Goal: Task Accomplishment & Management: Use online tool/utility

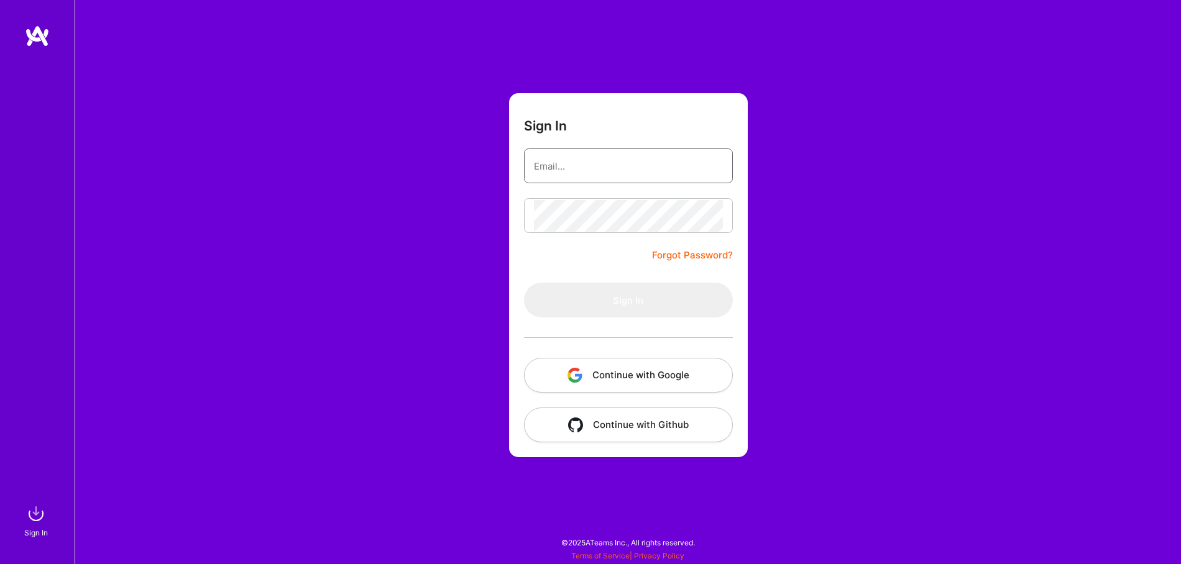
type input "[EMAIL_ADDRESS][DOMAIN_NAME]"
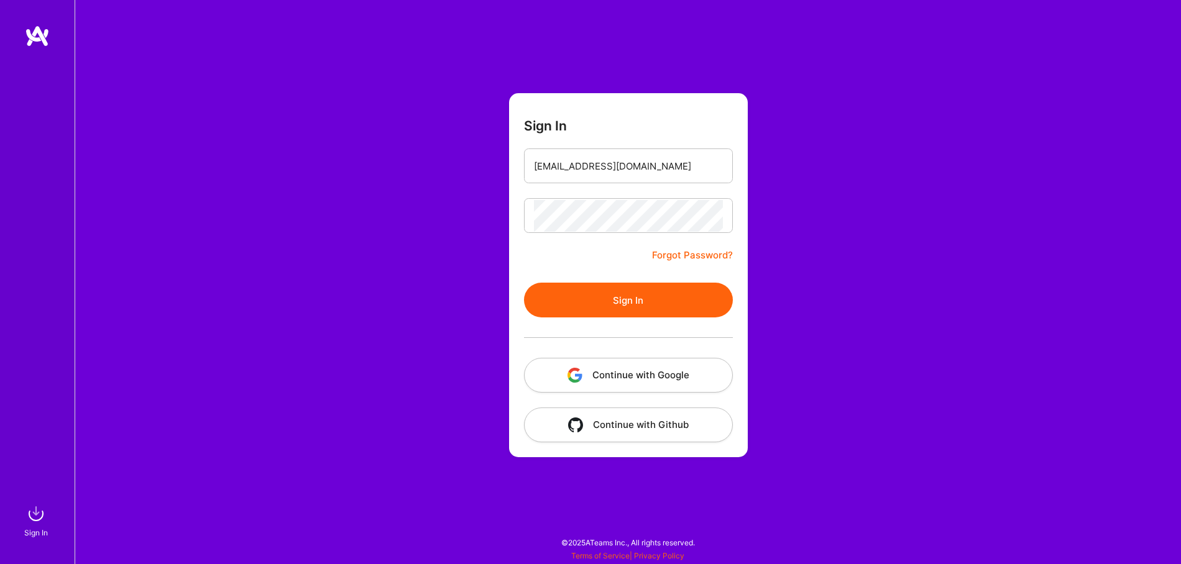
click at [635, 296] on button "Sign In" at bounding box center [628, 300] width 209 height 35
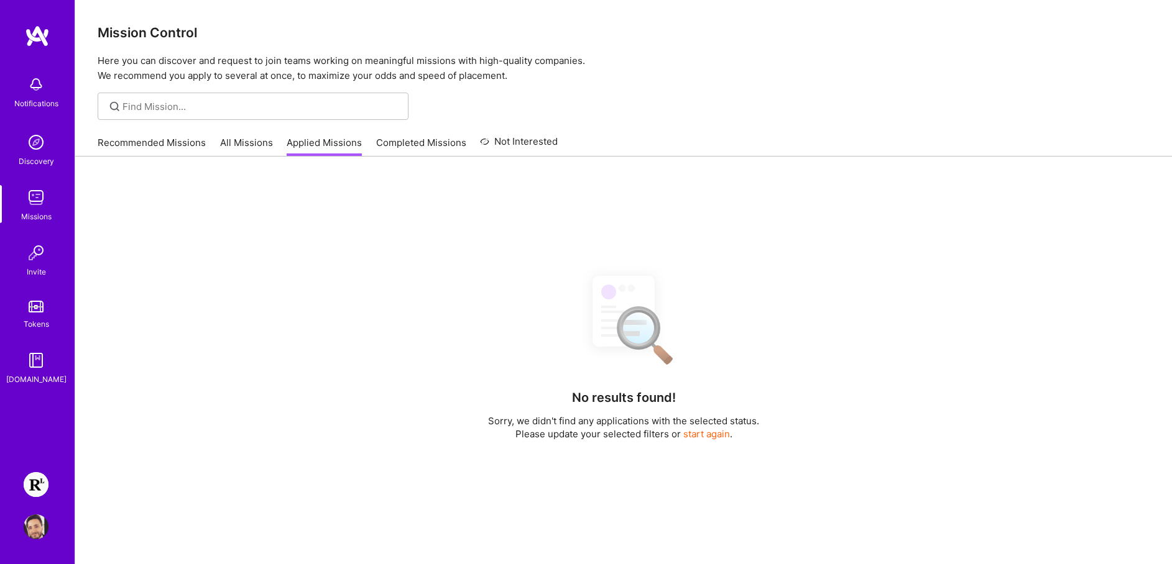
click at [38, 487] on img at bounding box center [36, 484] width 25 height 25
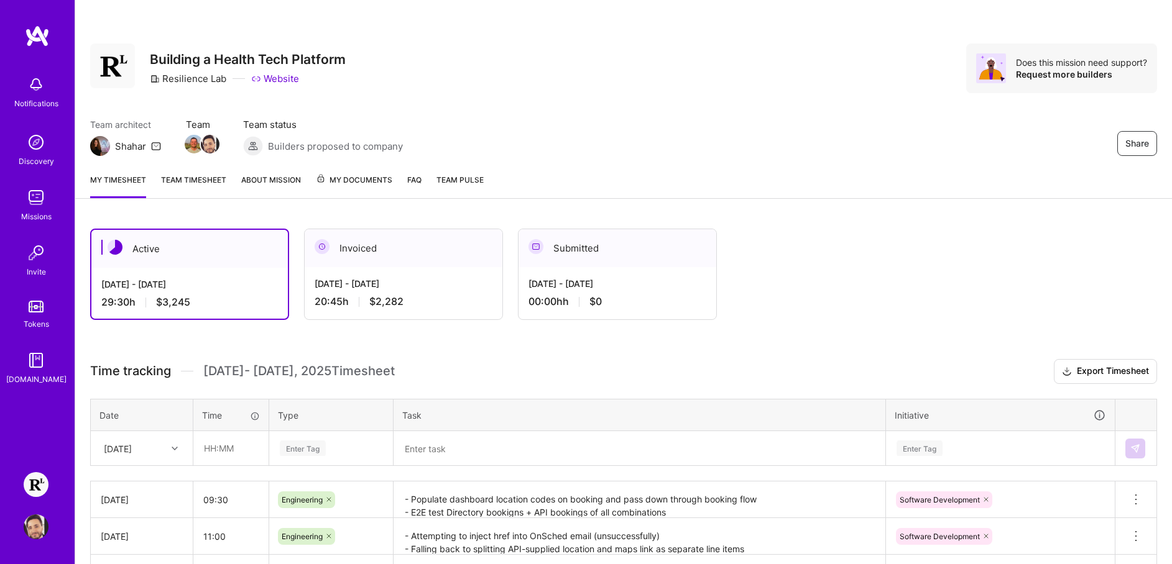
scroll to position [113, 0]
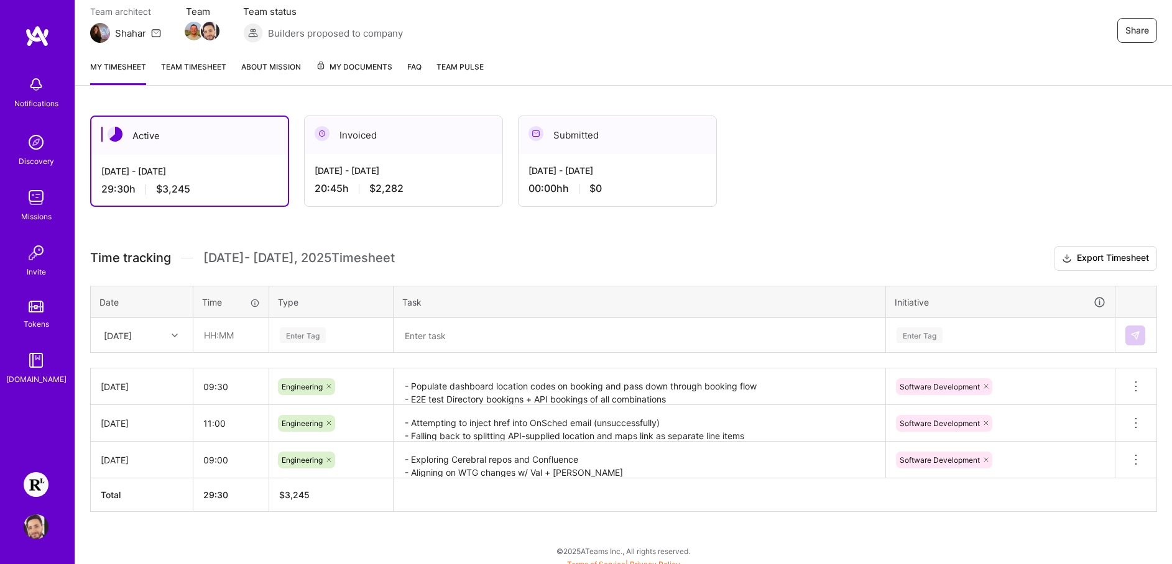
click at [167, 334] on div at bounding box center [176, 336] width 19 height 16
click at [140, 392] on div "[DATE]" at bounding box center [141, 391] width 101 height 23
click at [255, 344] on input "text" at bounding box center [231, 335] width 74 height 33
type input "09:45"
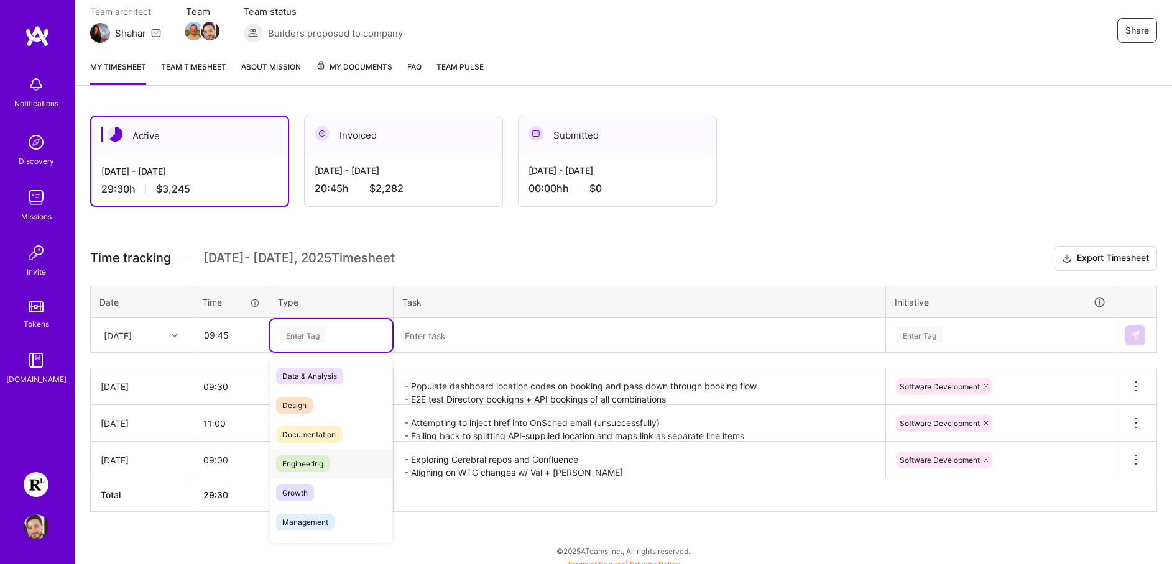
click at [323, 464] on span "Engineering" at bounding box center [302, 464] width 53 height 17
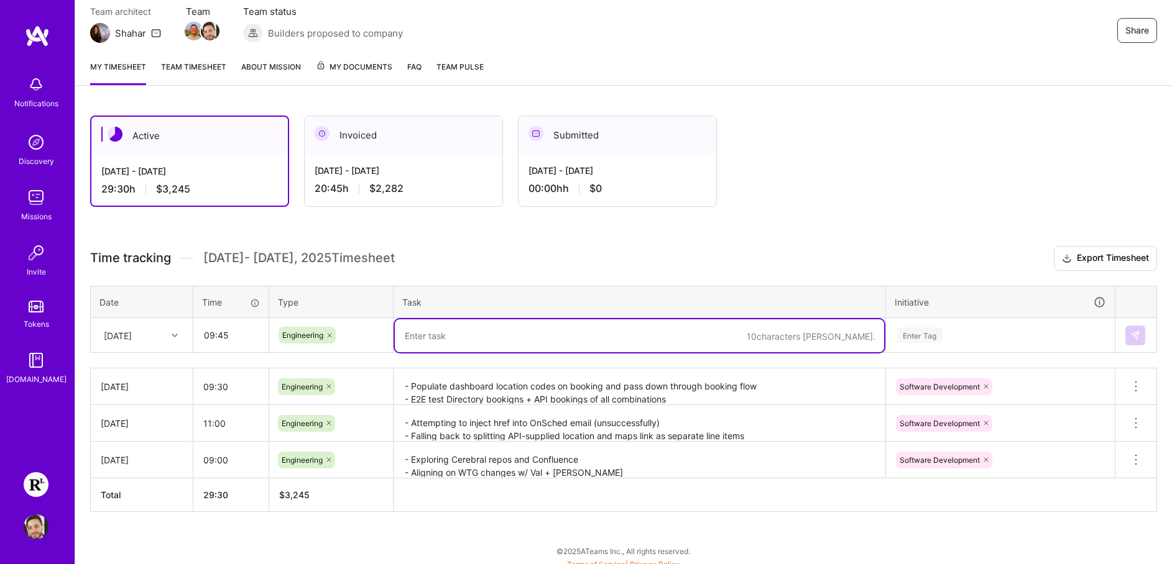
click at [508, 328] on textarea at bounding box center [639, 336] width 489 height 33
paste textarea "- Update server README to cover full AWS/ECR login steps - Investigate and fix …"
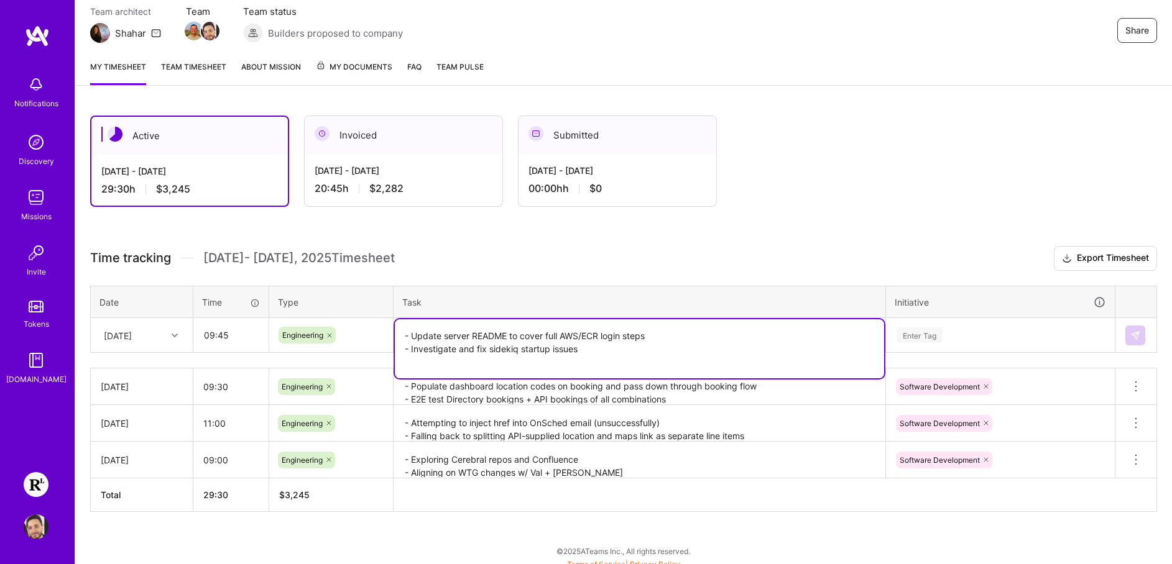
paste textarea "- Intro and run-through w/ [PERSON_NAME] on repo landscape - Sprint planning - …"
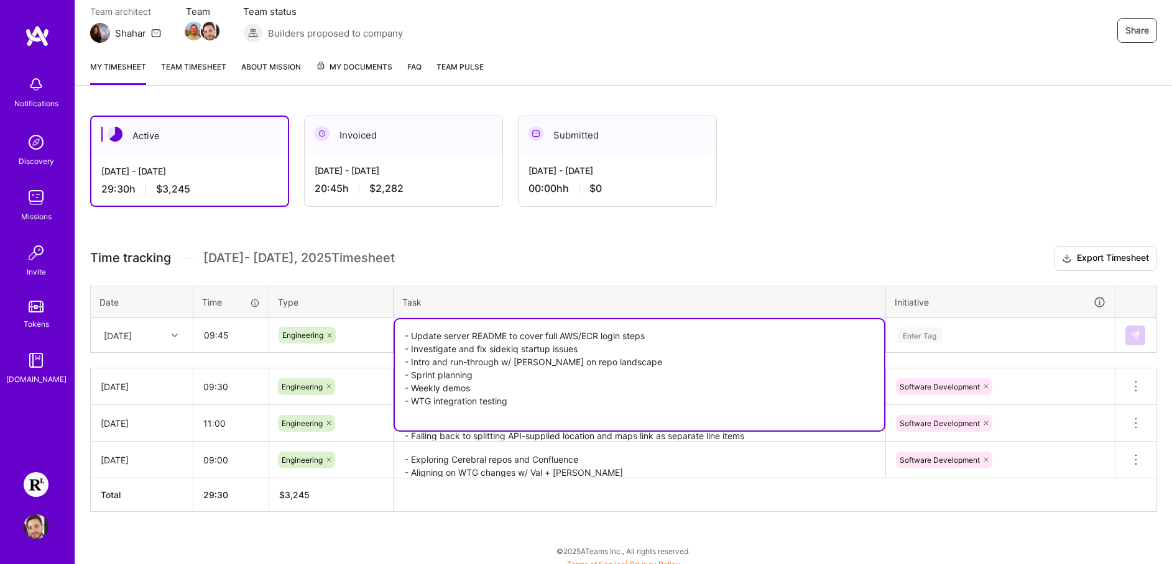
paste textarea "- Sprint planning cont'd"
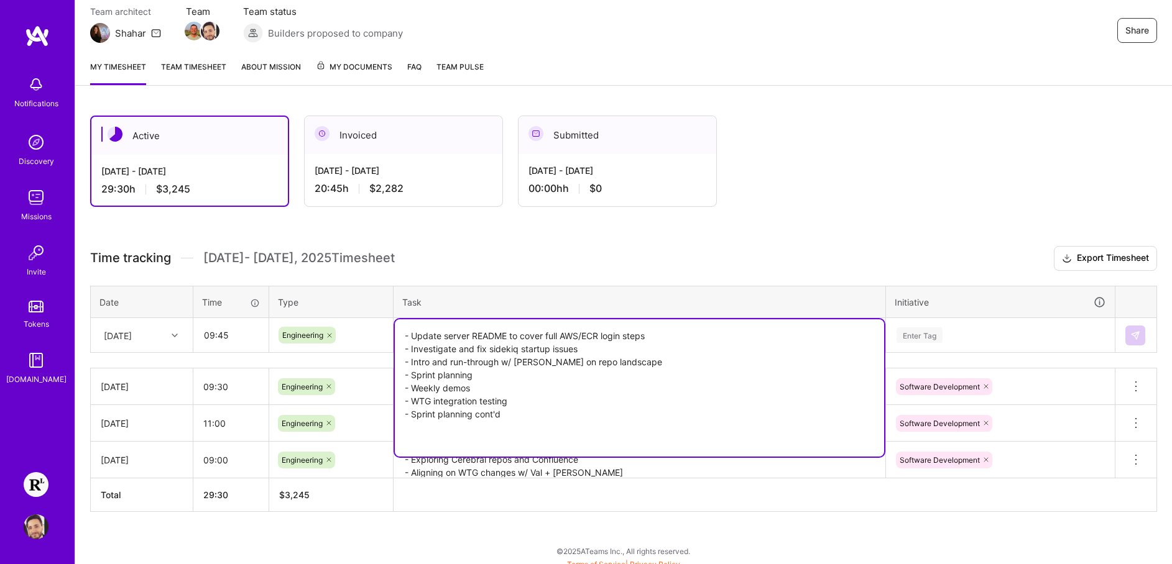
type textarea "- Update server README to cover full AWS/ECR login steps - Investigate and fix …"
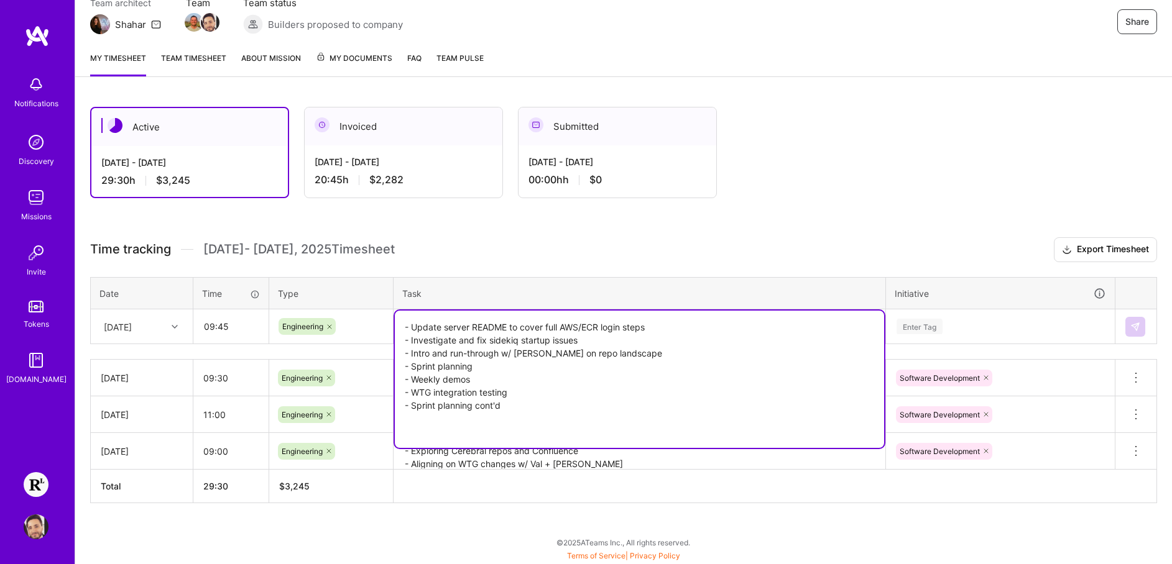
click at [968, 343] on div "Enter Tag" at bounding box center [1000, 327] width 228 height 32
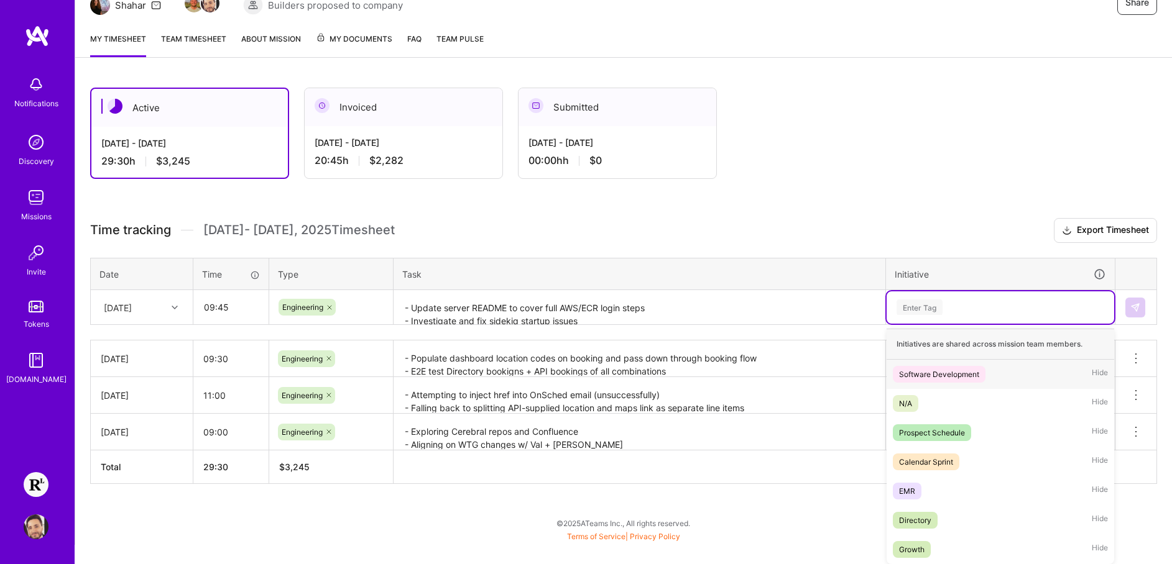
click at [946, 363] on div "Software Development Hide" at bounding box center [1000, 374] width 228 height 29
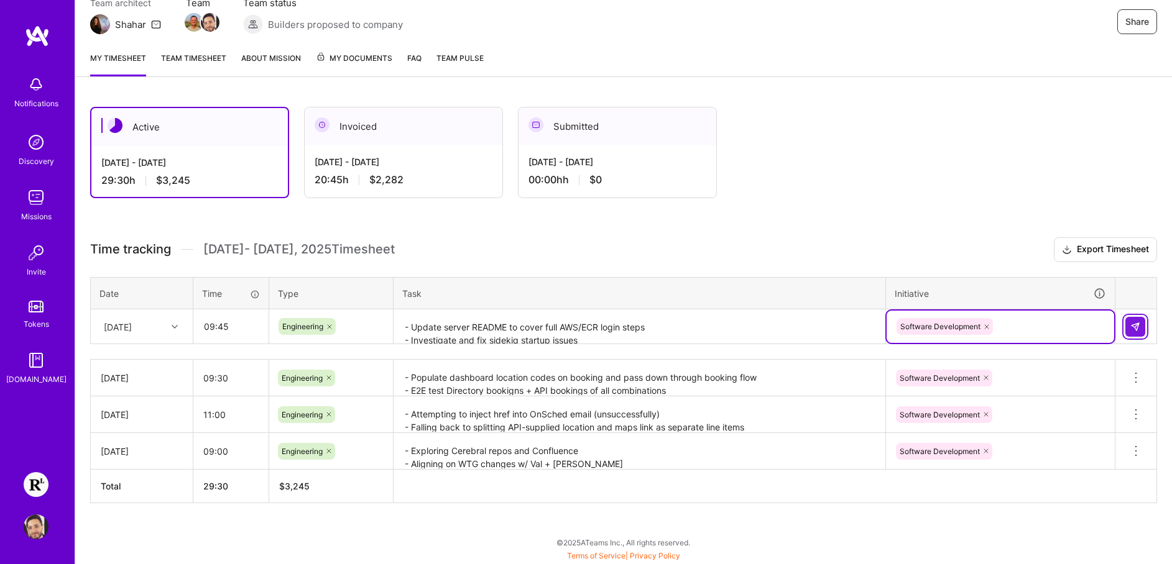
click at [1144, 324] on button at bounding box center [1135, 327] width 20 height 20
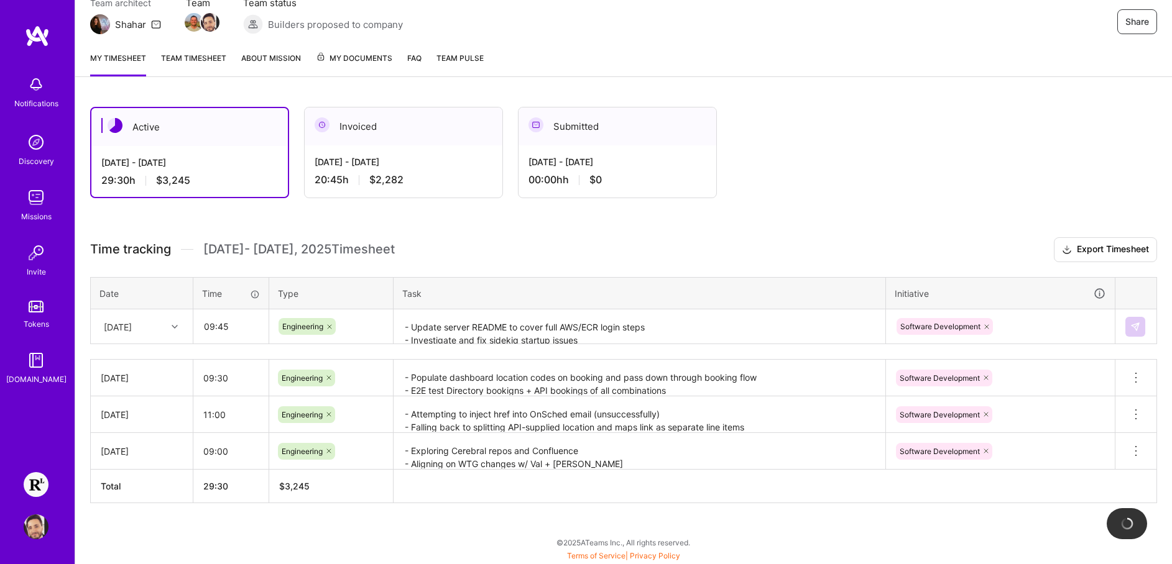
click at [1129, 327] on button at bounding box center [1135, 327] width 20 height 20
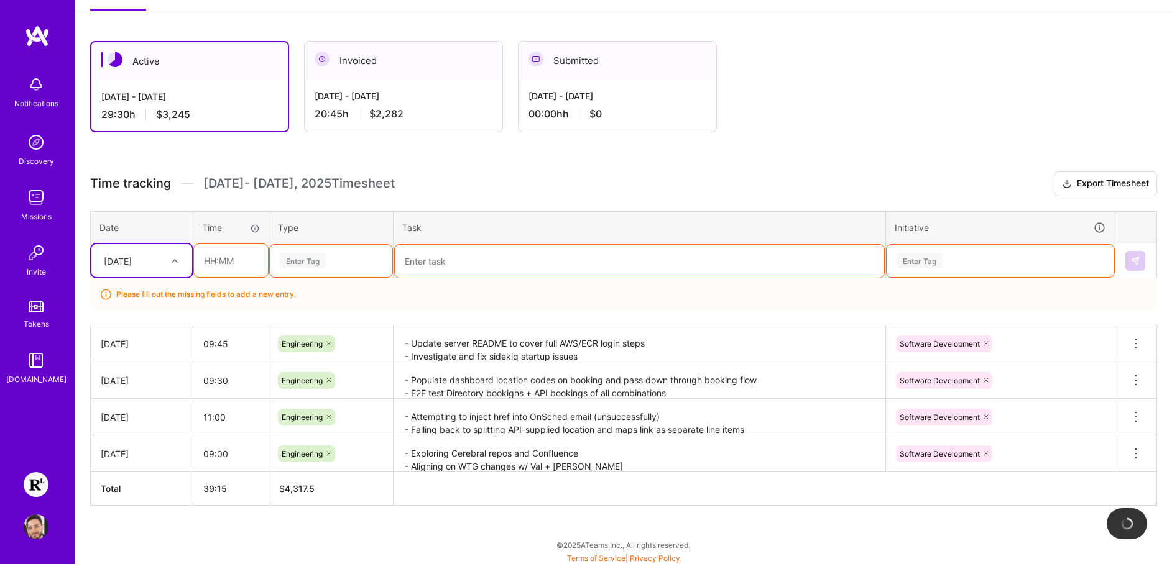
scroll to position [190, 0]
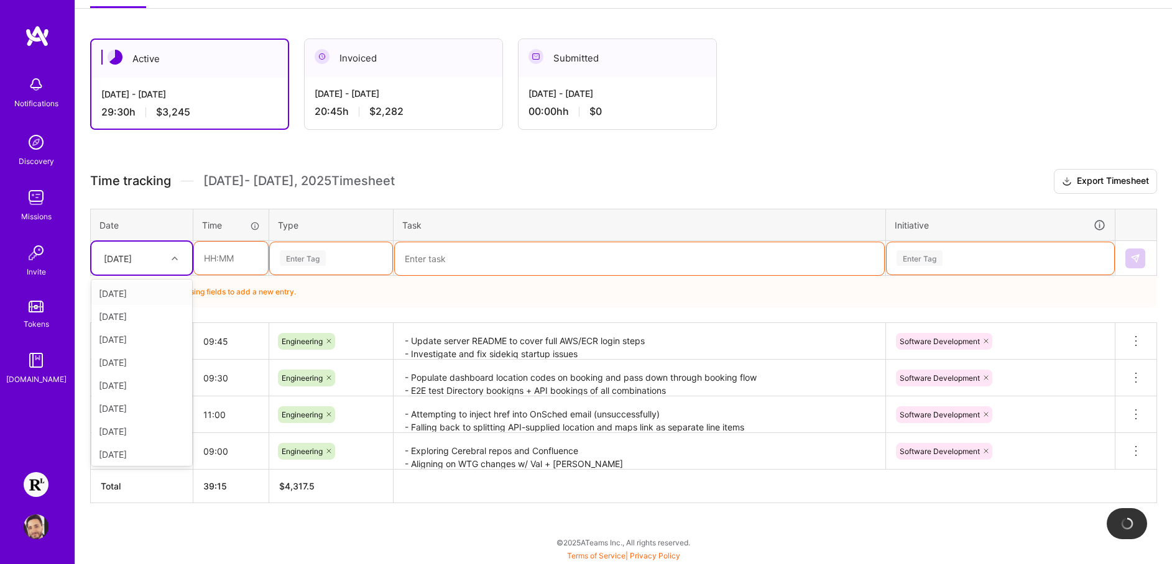
click at [154, 265] on div "[DATE]" at bounding box center [132, 258] width 69 height 21
click at [129, 412] on div "[DATE]" at bounding box center [141, 408] width 101 height 23
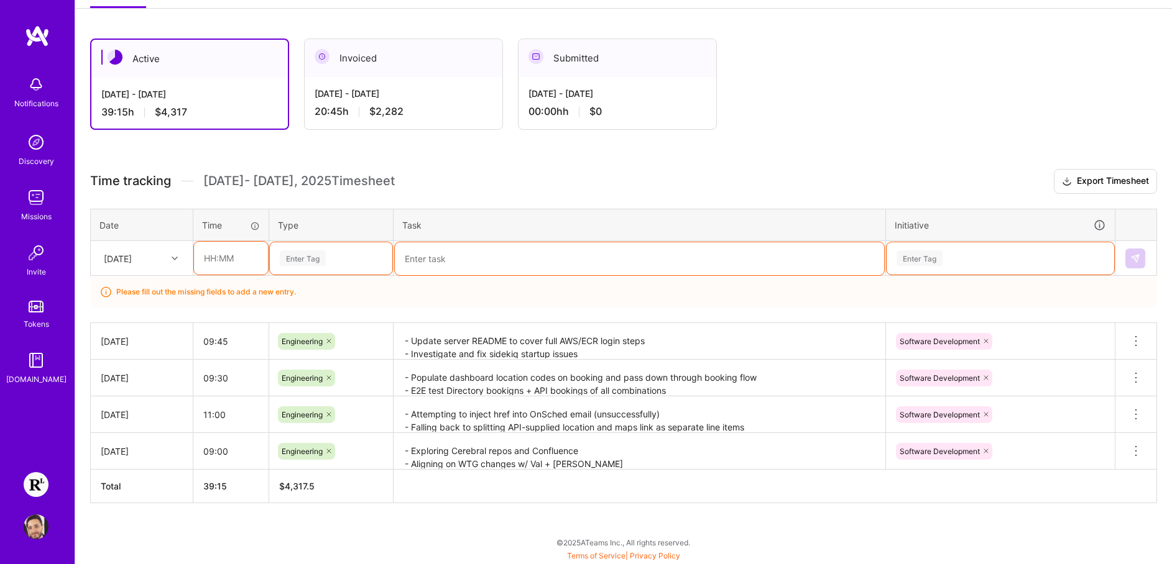
click at [210, 260] on input "text" at bounding box center [231, 258] width 74 height 33
click at [229, 255] on input "09" at bounding box center [231, 258] width 74 height 33
drag, startPoint x: 232, startPoint y: 266, endPoint x: 278, endPoint y: 339, distance: 86.1
click at [232, 267] on input "09" at bounding box center [231, 258] width 74 height 33
click at [315, 298] on div "Please fill out the missing fields to add a new entry." at bounding box center [623, 292] width 1067 height 32
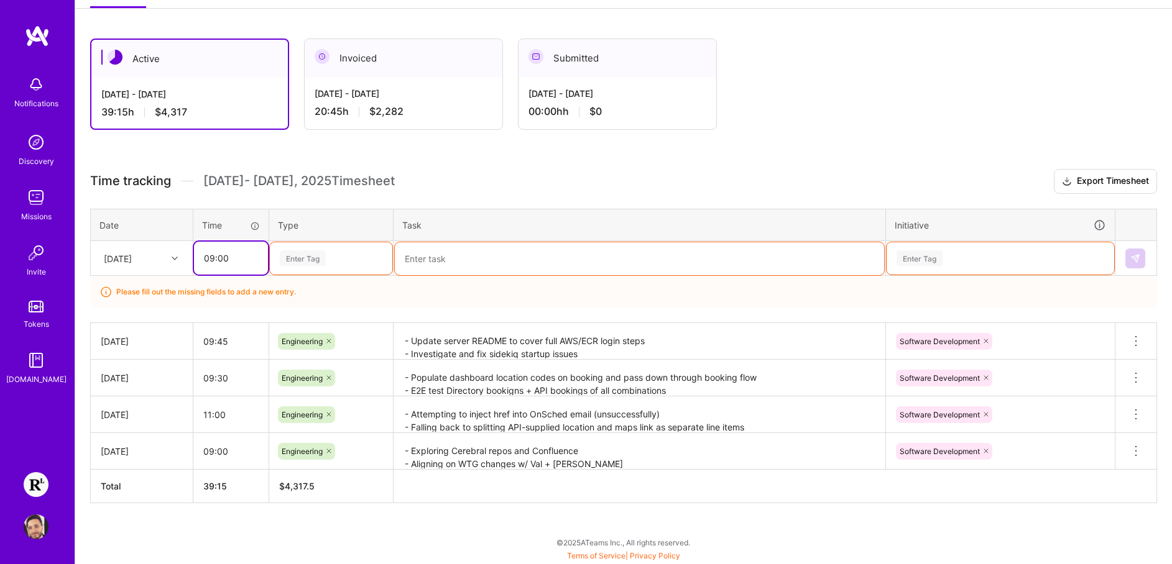
click at [235, 255] on input "09:00" at bounding box center [231, 258] width 74 height 33
type input "09:30"
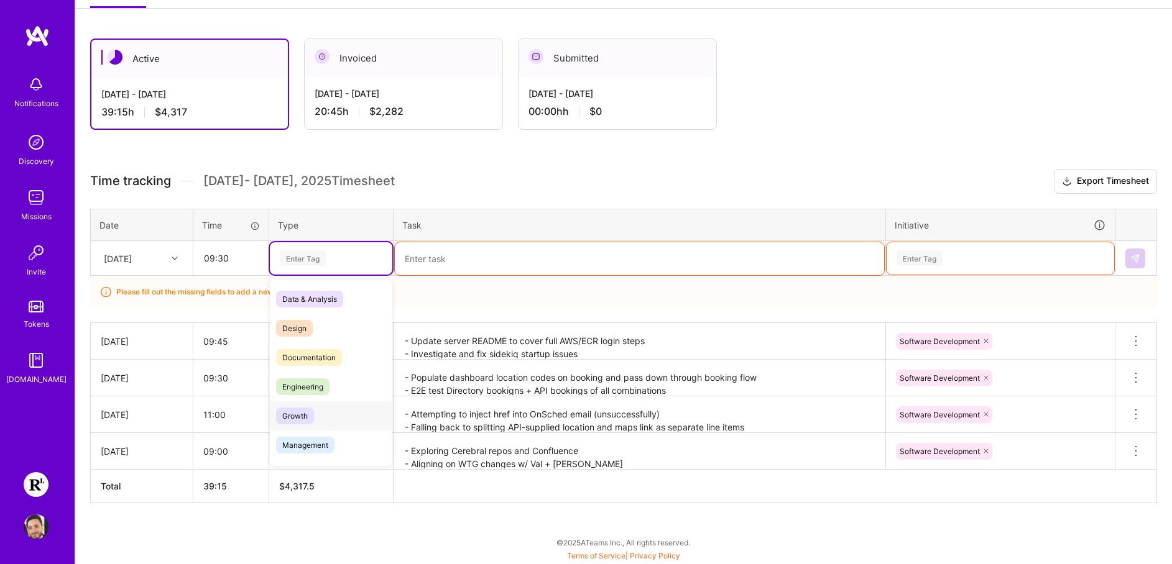
click at [331, 389] on div "Engineering" at bounding box center [331, 386] width 122 height 29
click at [481, 253] on textarea at bounding box center [639, 258] width 489 height 33
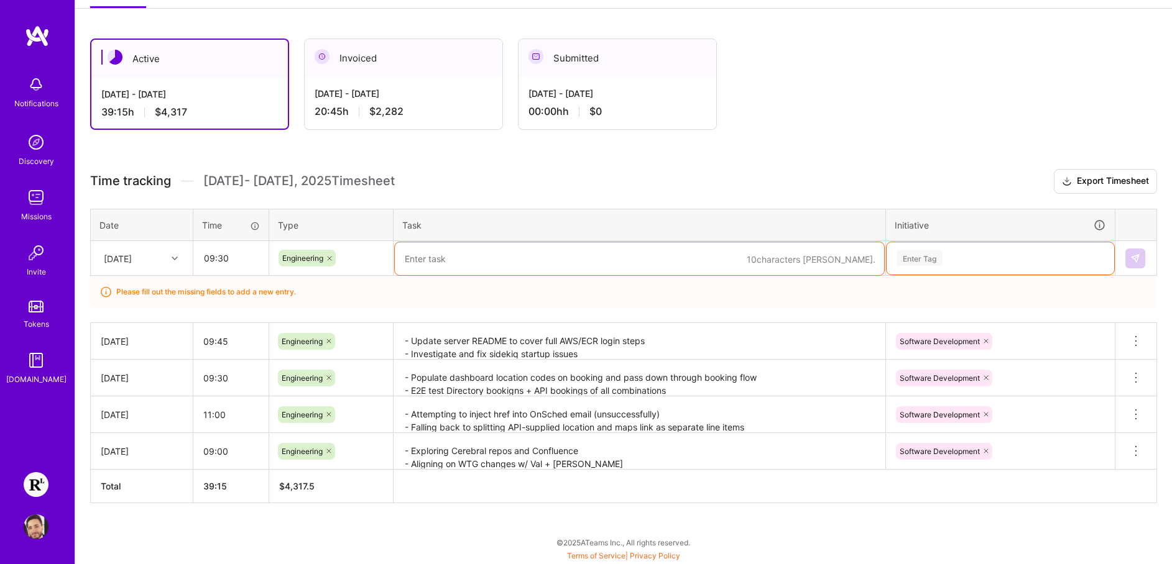
paste textarea "- Rework RL external API direct slot gcal load to support non-top of the hour s…"
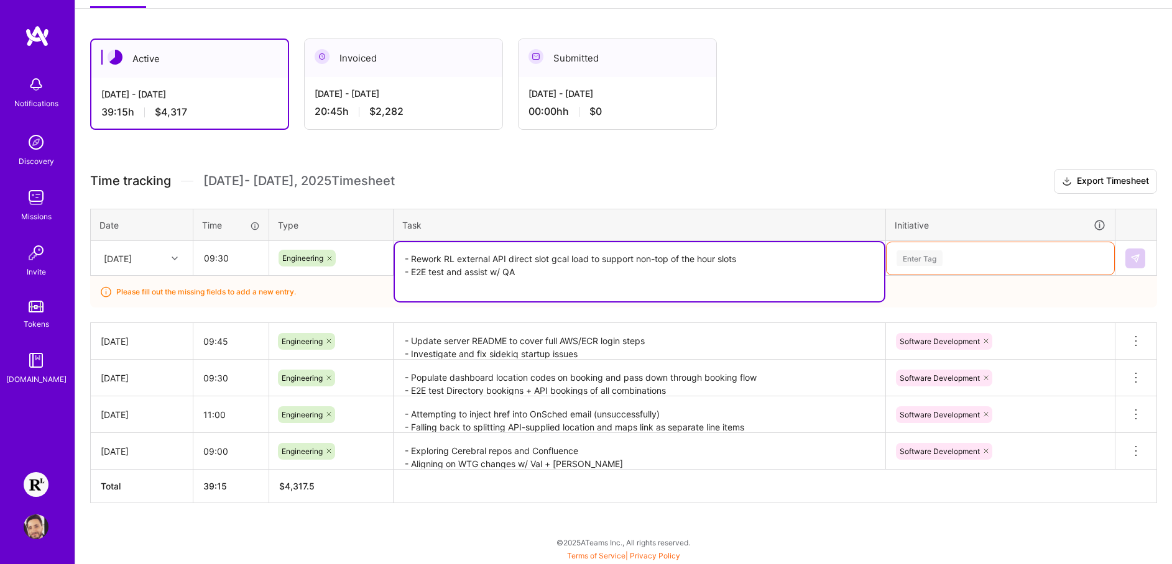
paste textarea "- Investigate and document W2/1099 clinical data for sorting - Update Cerebral …"
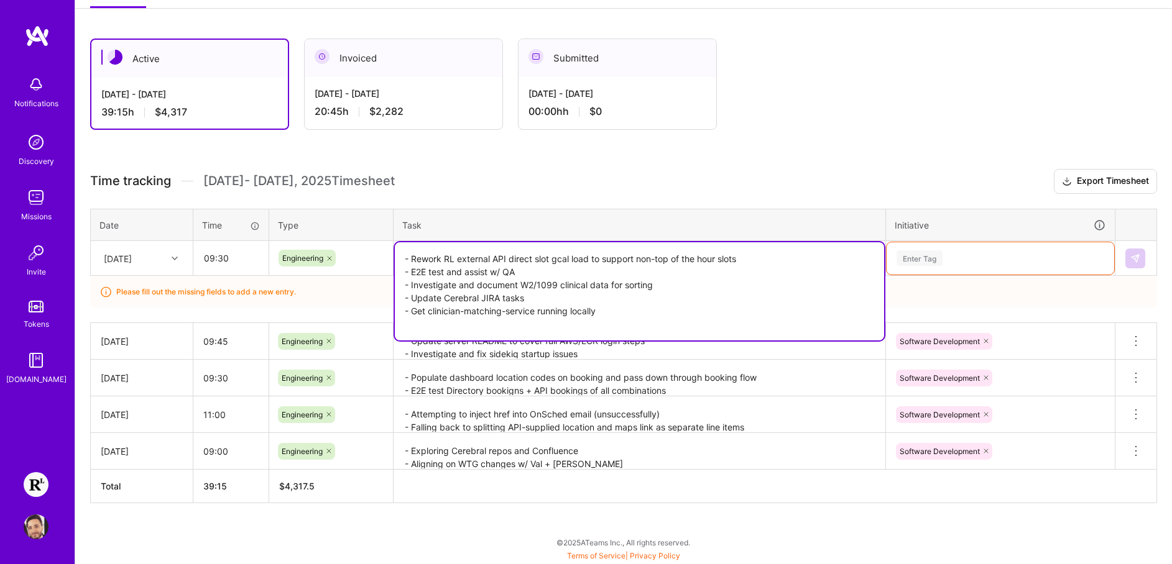
paste textarea "- 1:1:1 w/ [PERSON_NAME] + [PERSON_NAME] - CCD huddle"
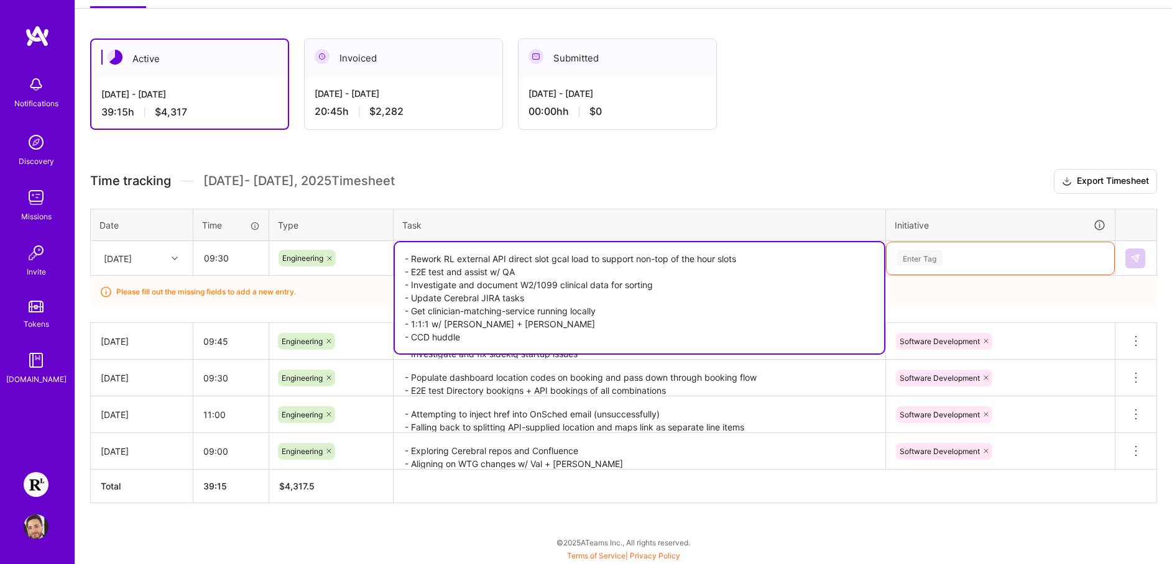
type textarea "- Rework RL external API direct slot gcal load to support non-top of the hour s…"
drag, startPoint x: 973, startPoint y: 243, endPoint x: 977, endPoint y: 254, distance: 11.6
click at [973, 244] on div "Enter Tag" at bounding box center [1000, 258] width 228 height 32
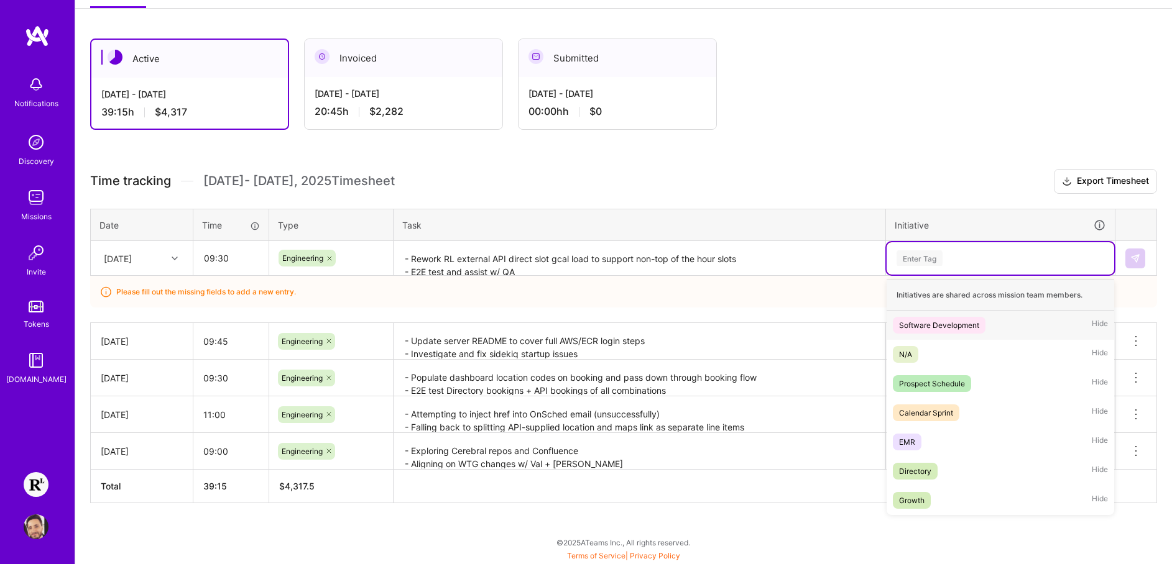
drag, startPoint x: 961, startPoint y: 323, endPoint x: 15, endPoint y: 302, distance: 946.3
click at [961, 323] on div "Software Development" at bounding box center [939, 325] width 80 height 13
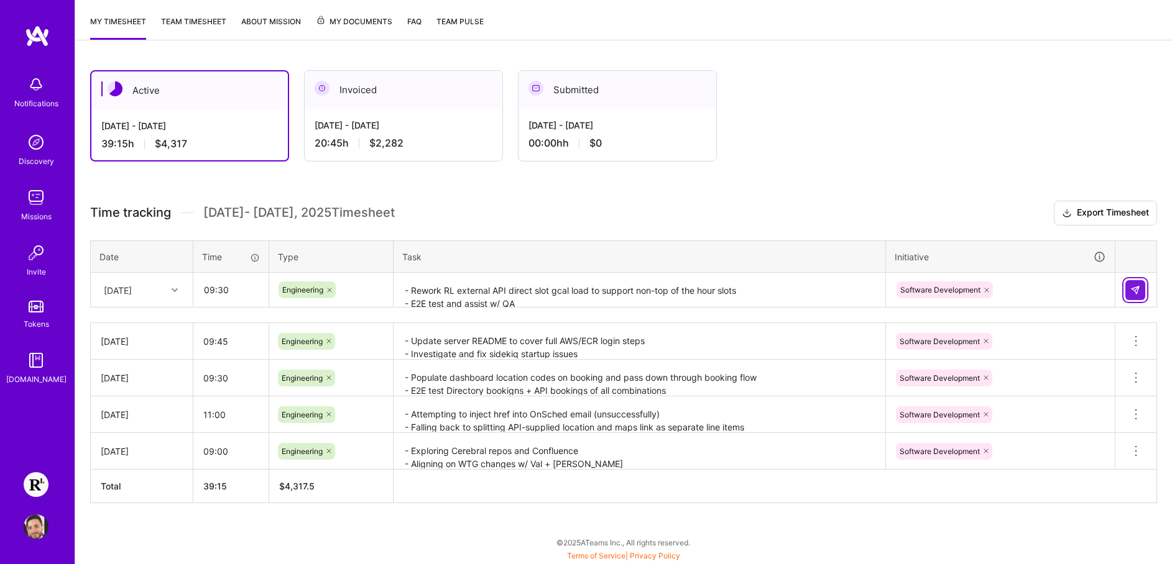
click at [1143, 290] on button at bounding box center [1135, 290] width 20 height 20
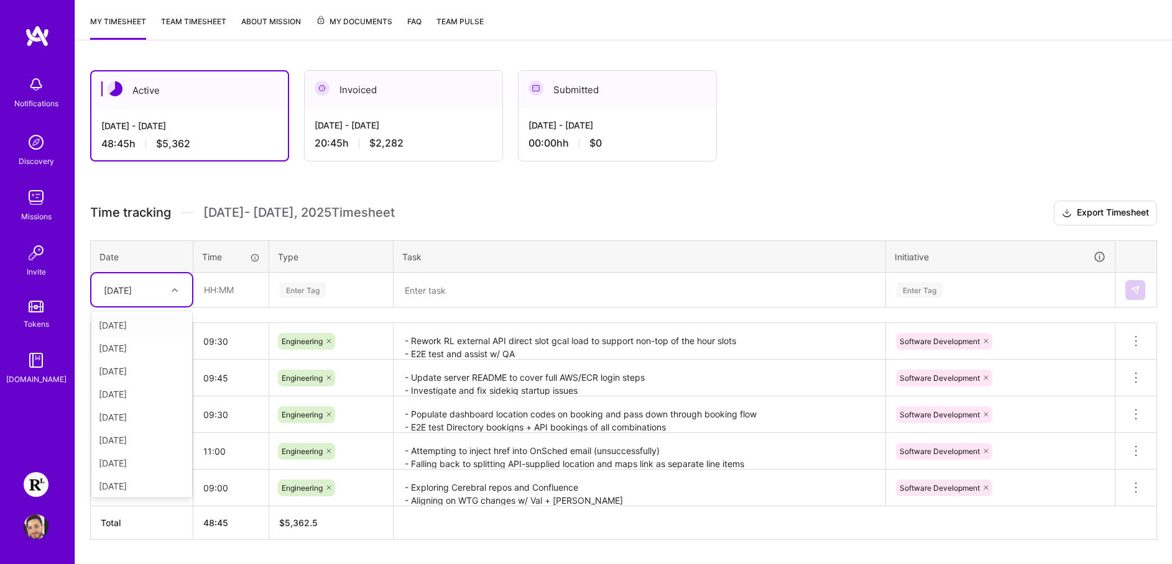
click at [161, 302] on div "[DATE]" at bounding box center [141, 290] width 101 height 33
click at [144, 459] on div "[DATE]" at bounding box center [141, 463] width 101 height 23
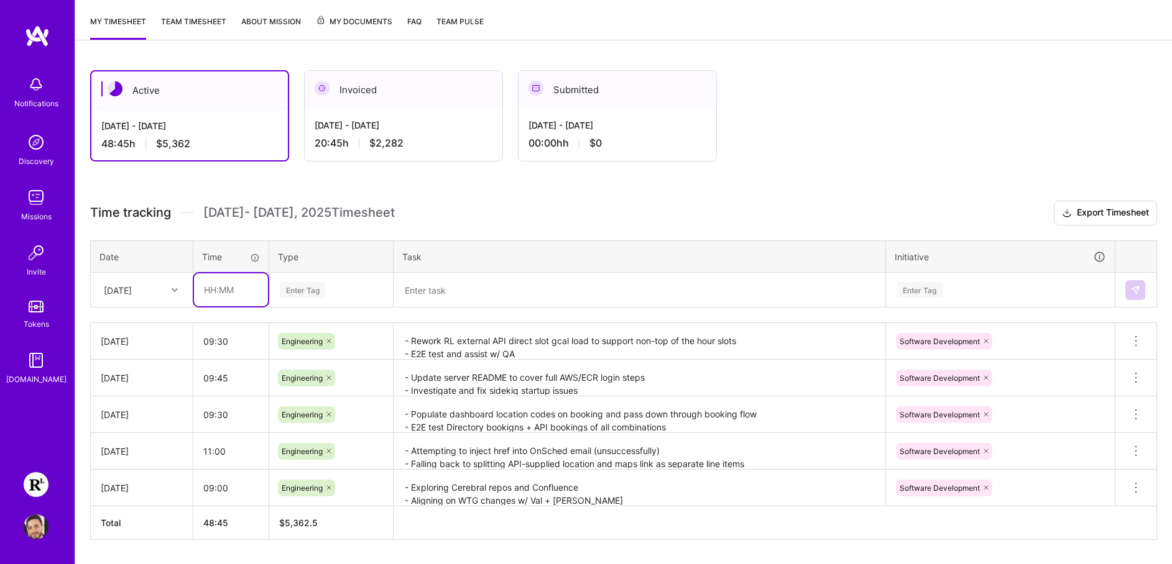
click at [205, 290] on input "text" at bounding box center [231, 290] width 74 height 33
type input "10:00"
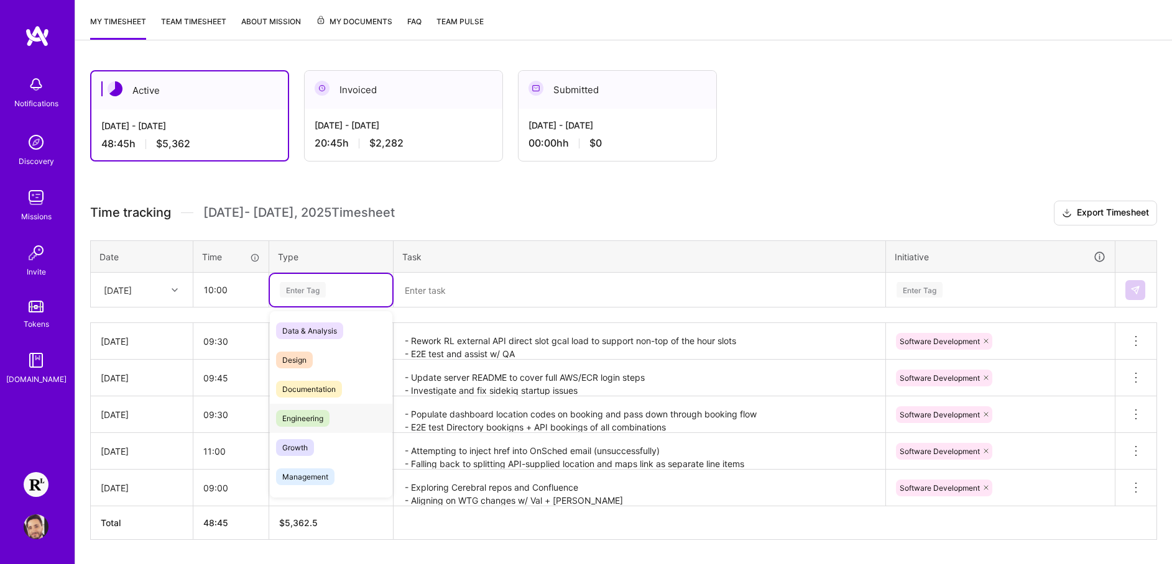
click at [297, 420] on span "Engineering" at bounding box center [302, 418] width 53 height 17
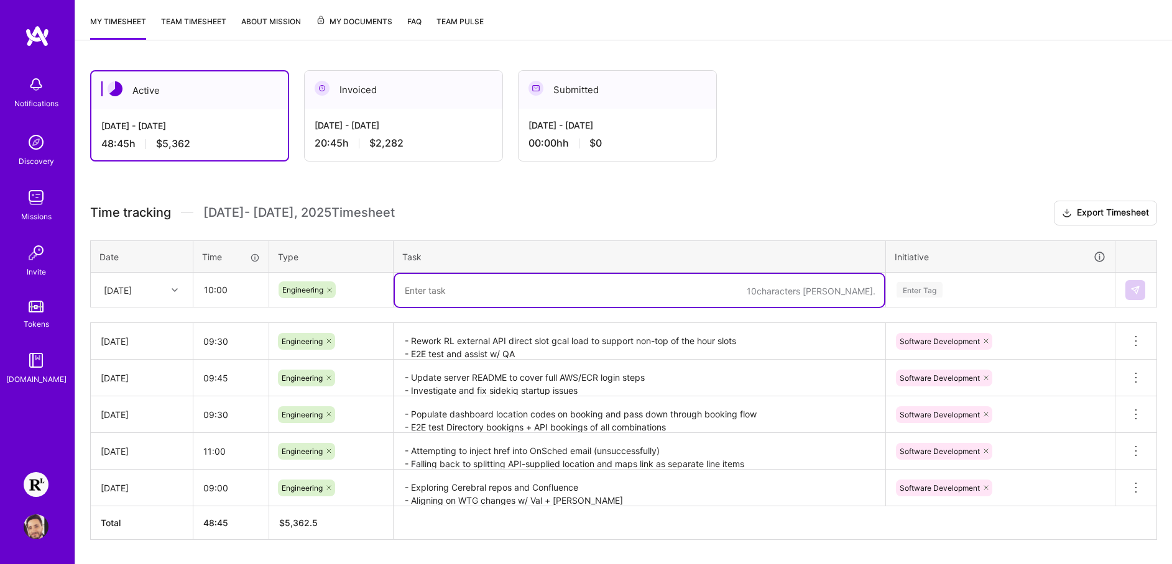
click at [489, 288] on textarea at bounding box center [639, 290] width 489 height 33
paste textarea "- Get working Ruby pinning system in place for local (headaches with intel -> A…"
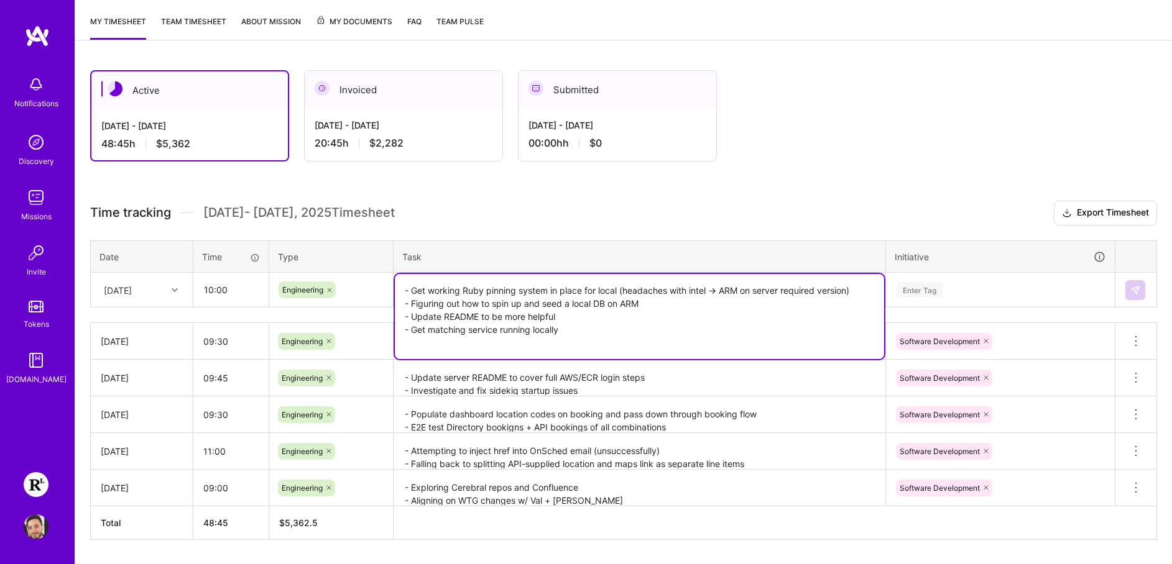
paste textarea "- Brainstorm RL availability -> Cerebral index w/ Nick - ES sync microservice r…"
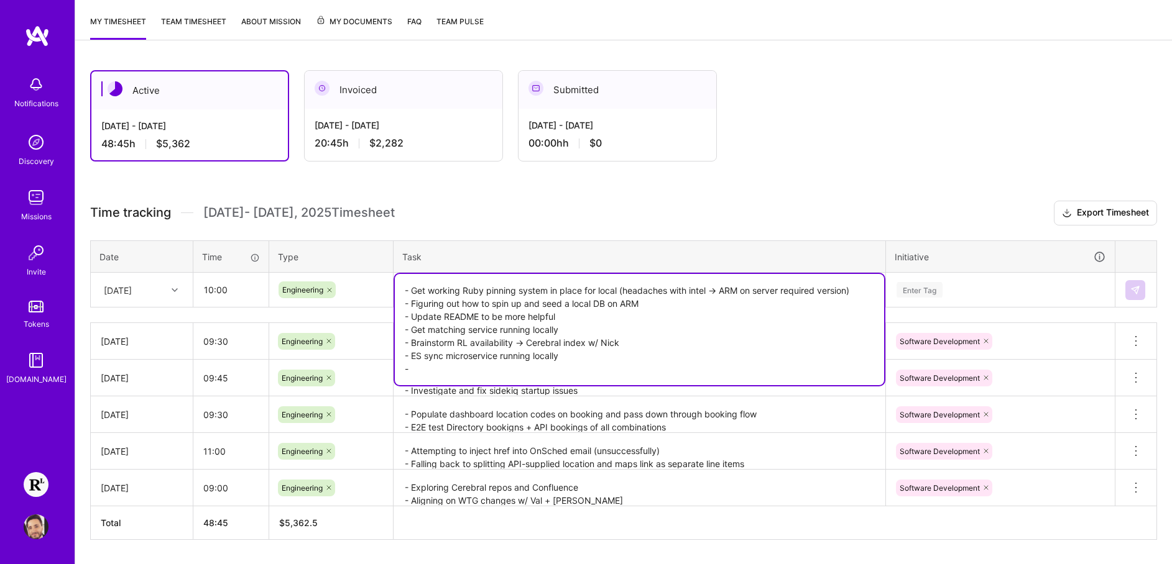
paste textarea "Huddle"
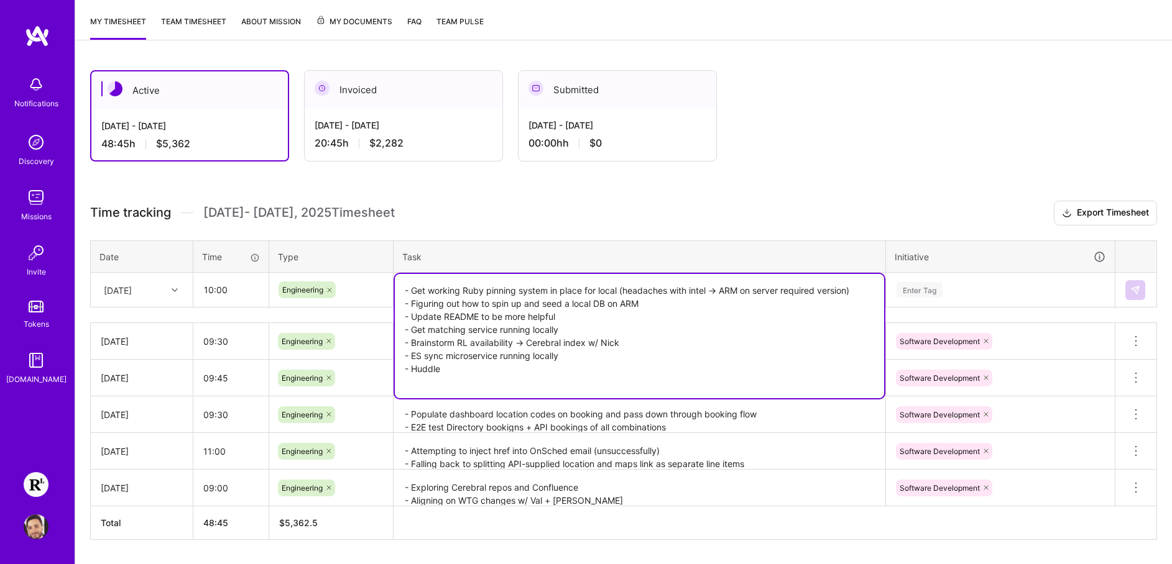
paste textarea "- Get local ES and [PERSON_NAME] working"
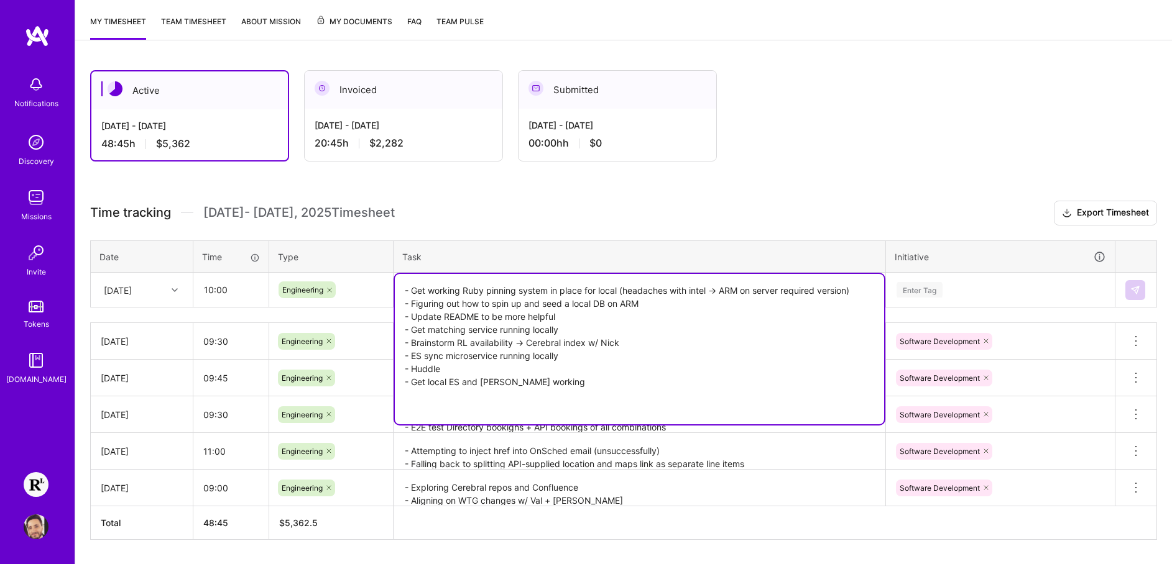
click at [456, 408] on textarea "- Get working Ruby pinning system in place for local (headaches with intel -> A…" at bounding box center [639, 349] width 489 height 150
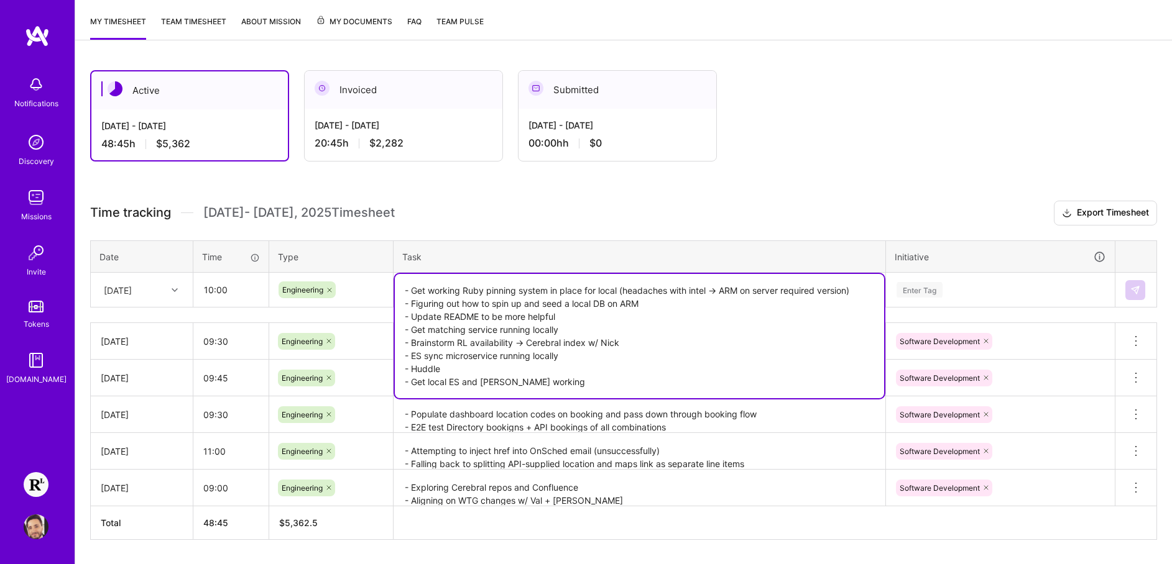
type textarea "- Get working Ruby pinning system in place for local (headaches with intel -> A…"
click at [796, 161] on div "Active [DATE] - [DATE] 48:45 h $5,362 Invoiced [DATE] - [DATE] 20:45 h $2,282 S…" at bounding box center [588, 115] width 996 height 91
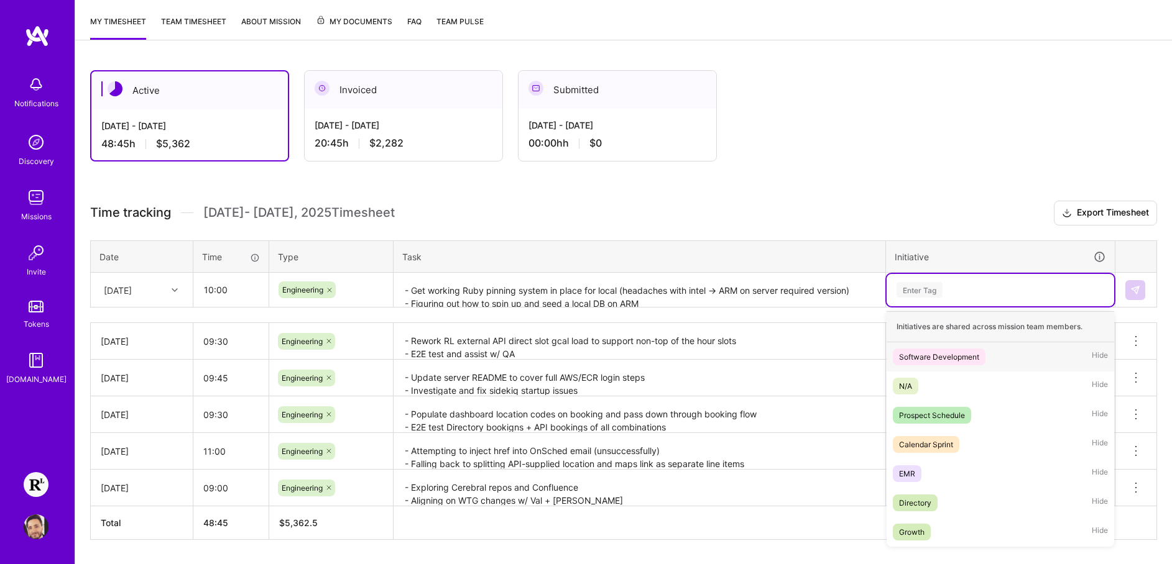
click at [1002, 286] on div "Enter Tag" at bounding box center [1000, 290] width 210 height 16
click at [975, 352] on div "Software Development" at bounding box center [939, 357] width 80 height 13
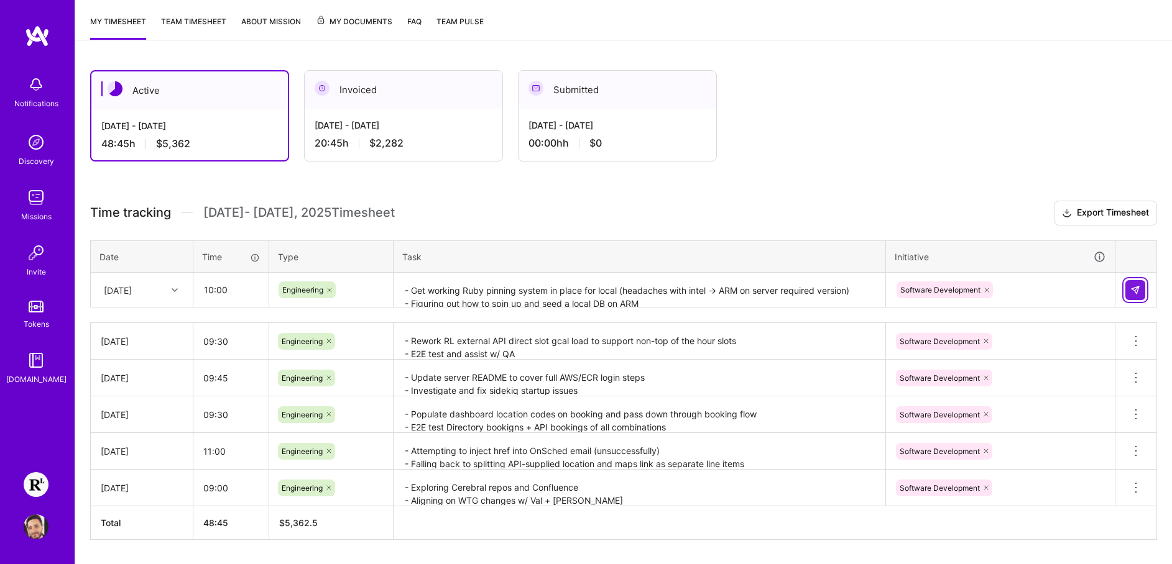
click at [1140, 287] on button at bounding box center [1135, 290] width 20 height 20
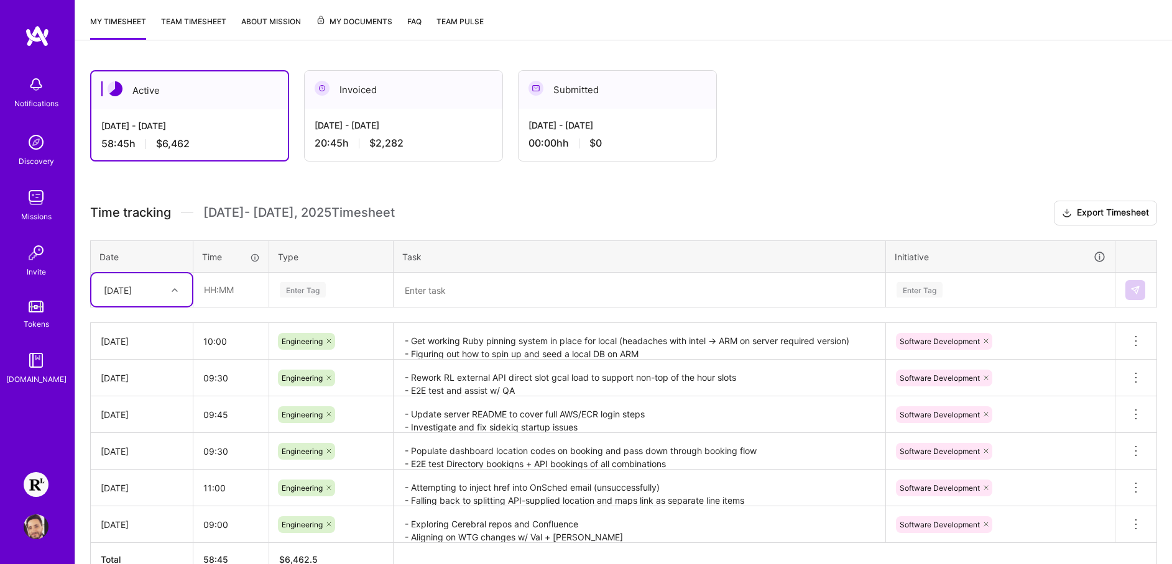
click at [157, 295] on div "[DATE]" at bounding box center [132, 290] width 69 height 21
click at [132, 479] on div "[DATE]" at bounding box center [141, 483] width 101 height 23
click at [223, 288] on input "text" at bounding box center [231, 290] width 74 height 33
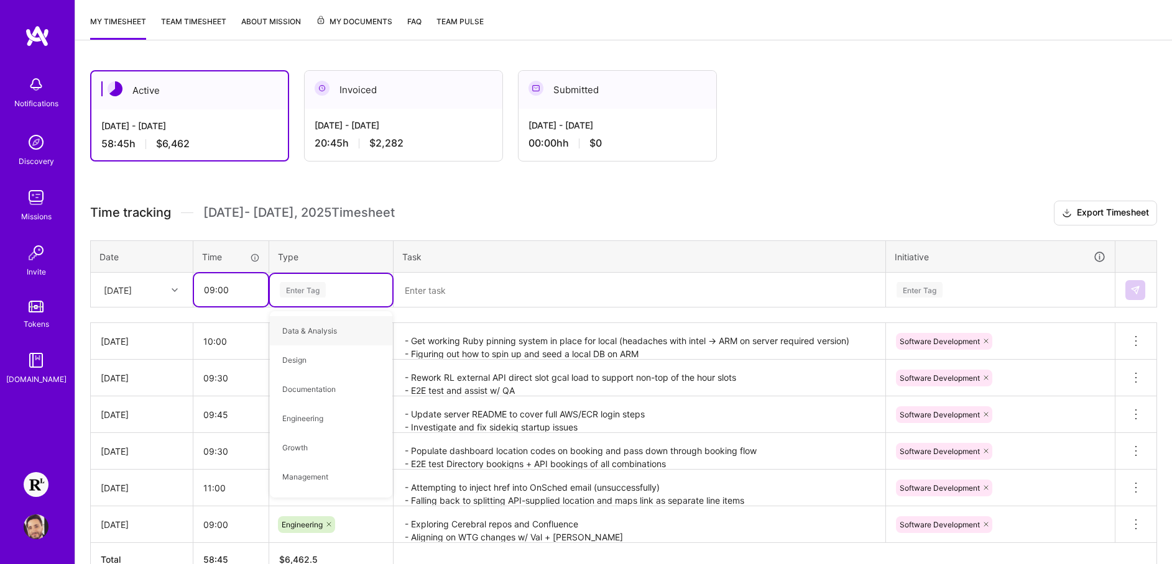
click at [213, 287] on input "09:00" at bounding box center [231, 290] width 74 height 33
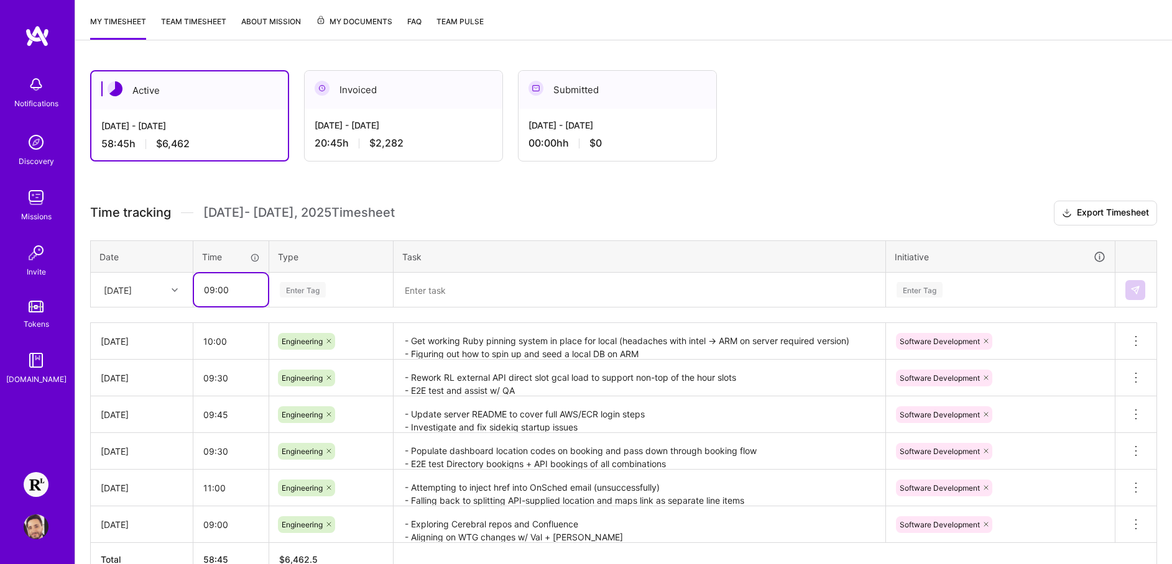
click at [218, 293] on input "09:00" at bounding box center [231, 290] width 74 height 33
type input "09:30"
drag, startPoint x: 340, startPoint y: 292, endPoint x: 347, endPoint y: 292, distance: 6.9
click at [341, 292] on div "Enter Tag" at bounding box center [330, 290] width 105 height 16
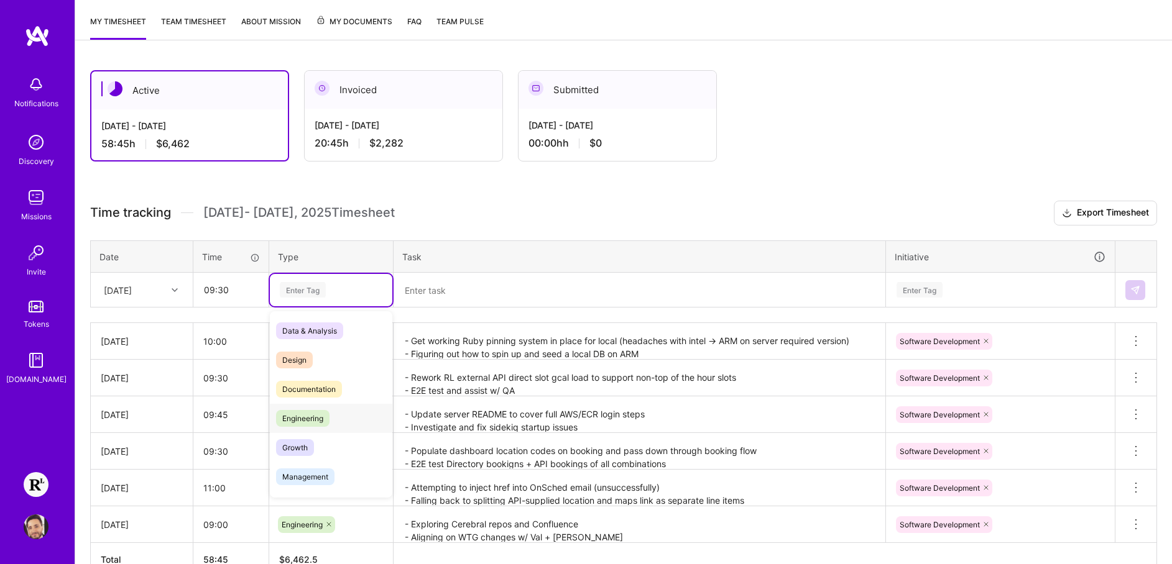
click at [329, 418] on span "Engineering" at bounding box center [302, 418] width 53 height 17
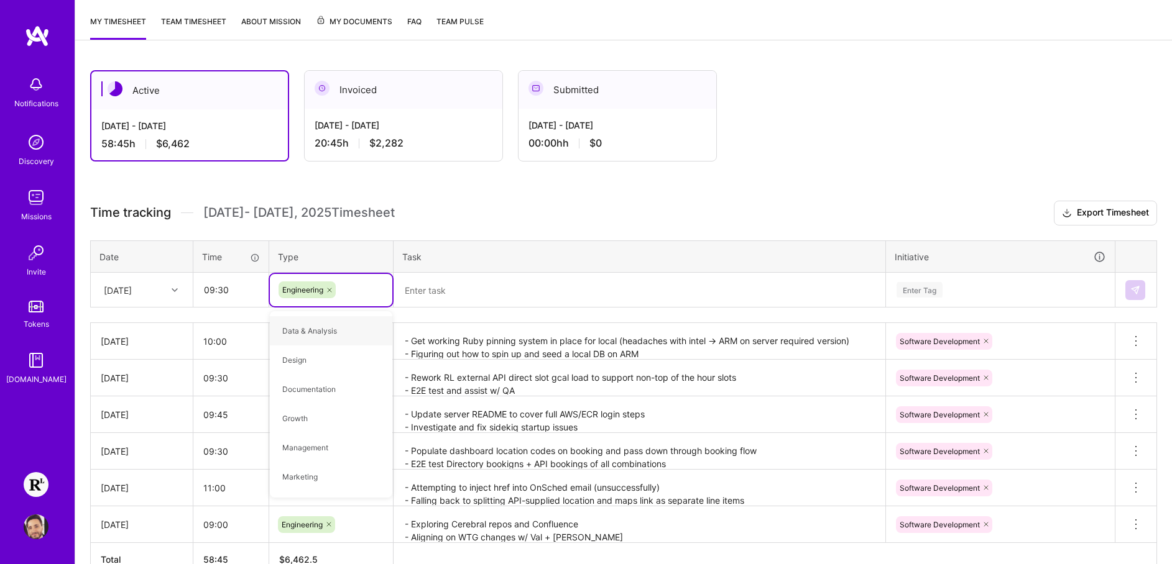
click at [505, 292] on textarea at bounding box center [639, 290] width 489 height 33
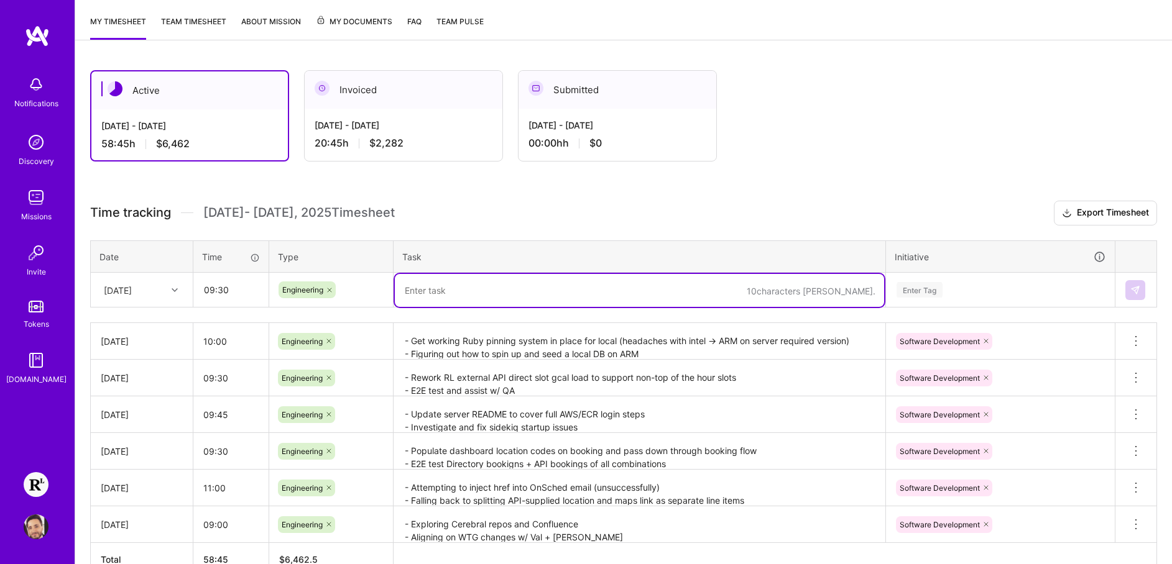
click at [505, 292] on textarea at bounding box center [639, 290] width 489 height 33
paste textarea "- Get locally running kubectl and dev cluster access - Unable to access dev ES …"
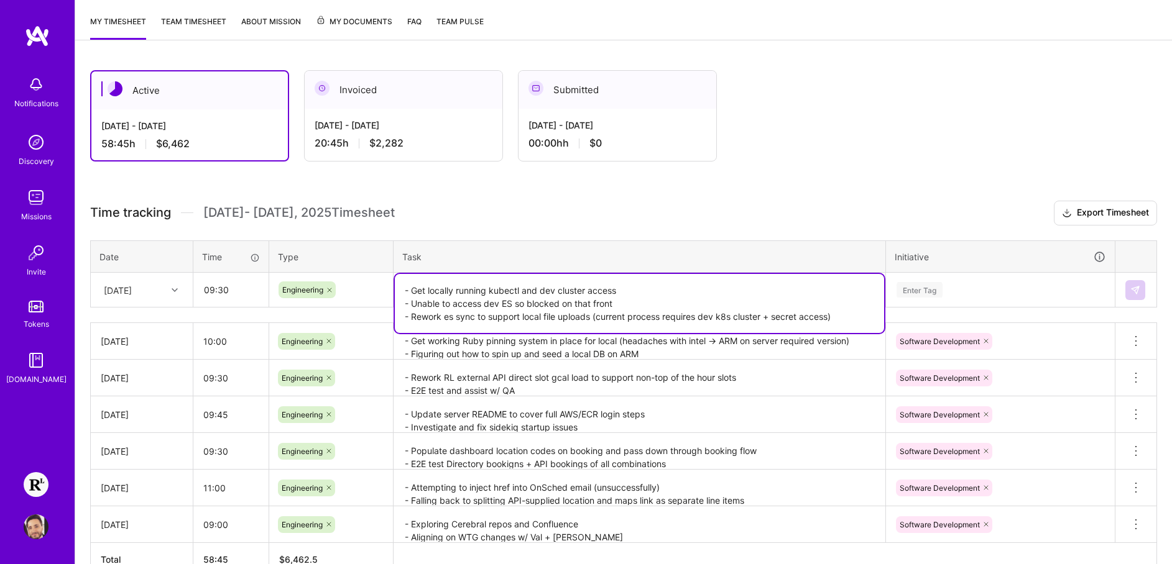
click at [848, 315] on textarea "- Get locally running kubectl and dev cluster access - Unable to access dev ES …" at bounding box center [639, 303] width 489 height 59
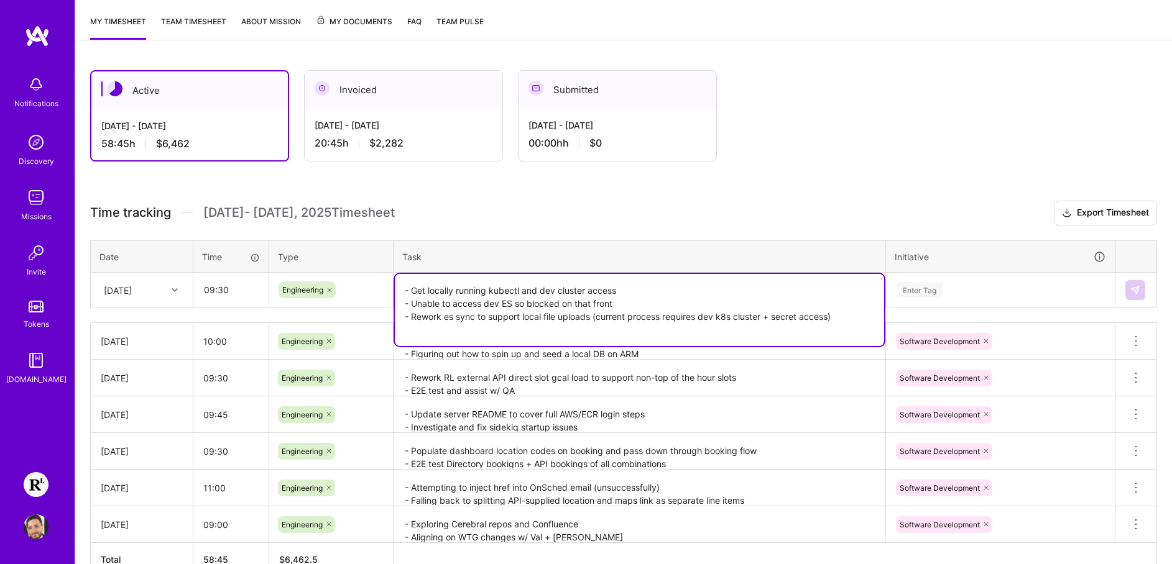
paste textarea "- Add availability-based sorting to shared ES package - Better document local p…"
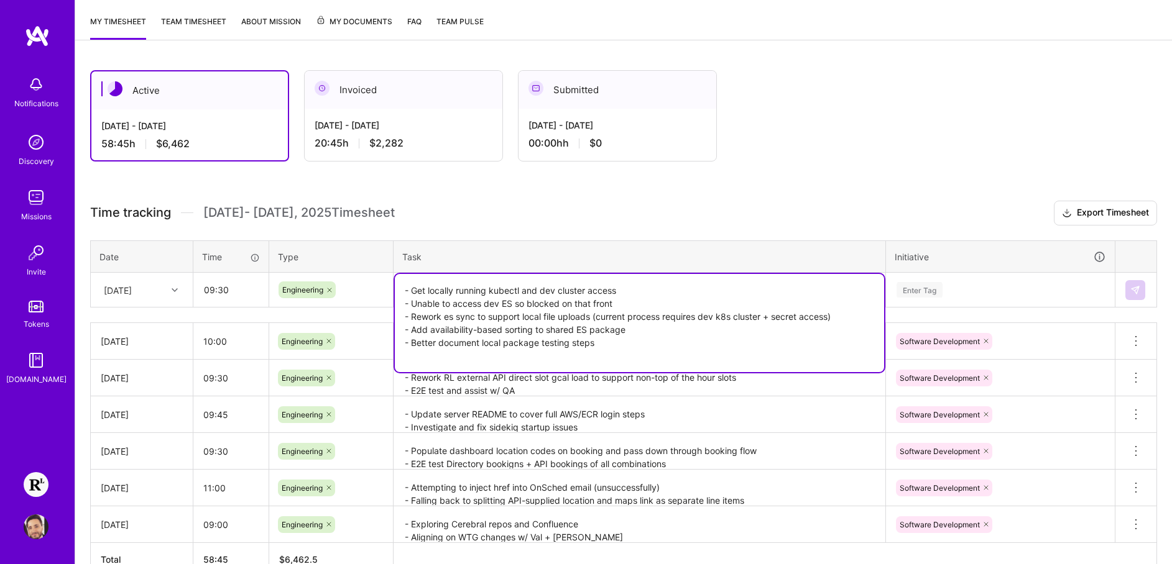
paste textarea "- Huddle - Recurring appt demo"
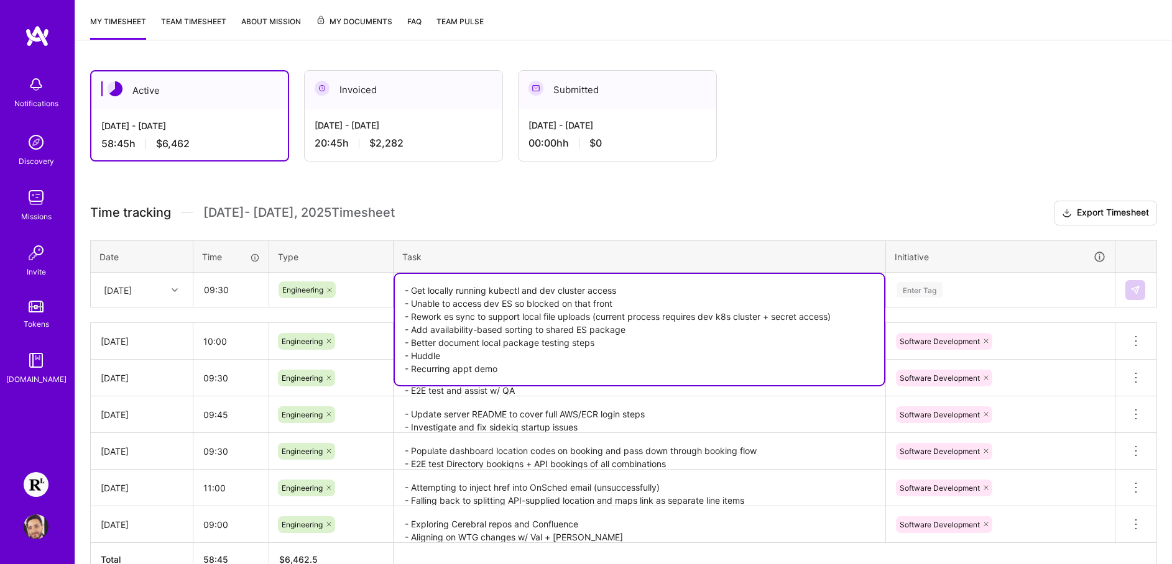
click at [699, 370] on textarea "- Get locally running kubectl and dev cluster access - Unable to access dev ES …" at bounding box center [639, 329] width 489 height 111
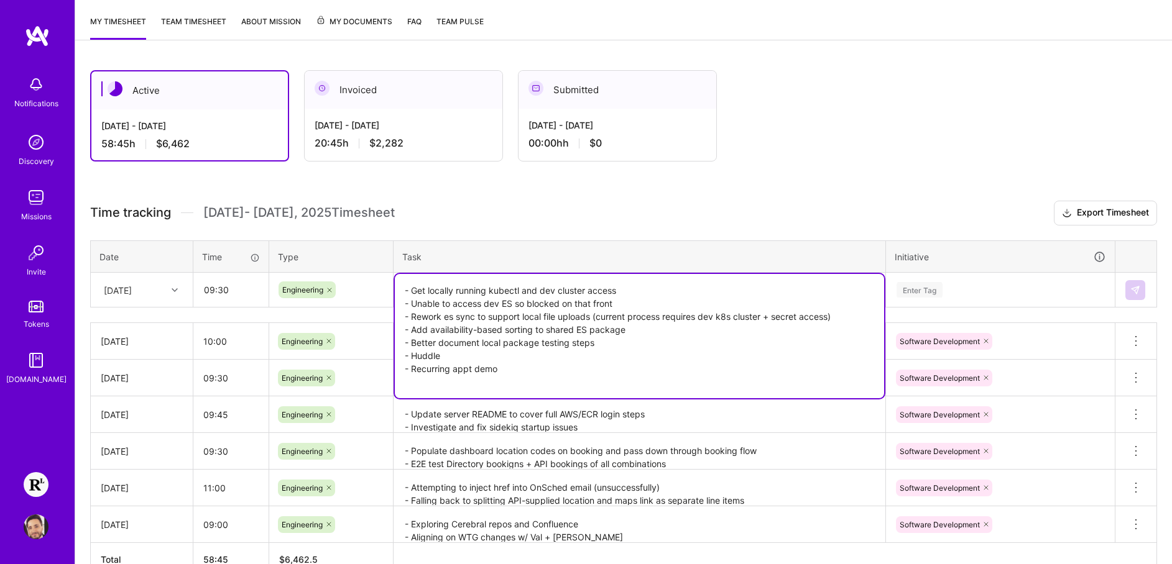
paste textarea "http sink PR comments - Resolve snyk security vuln"
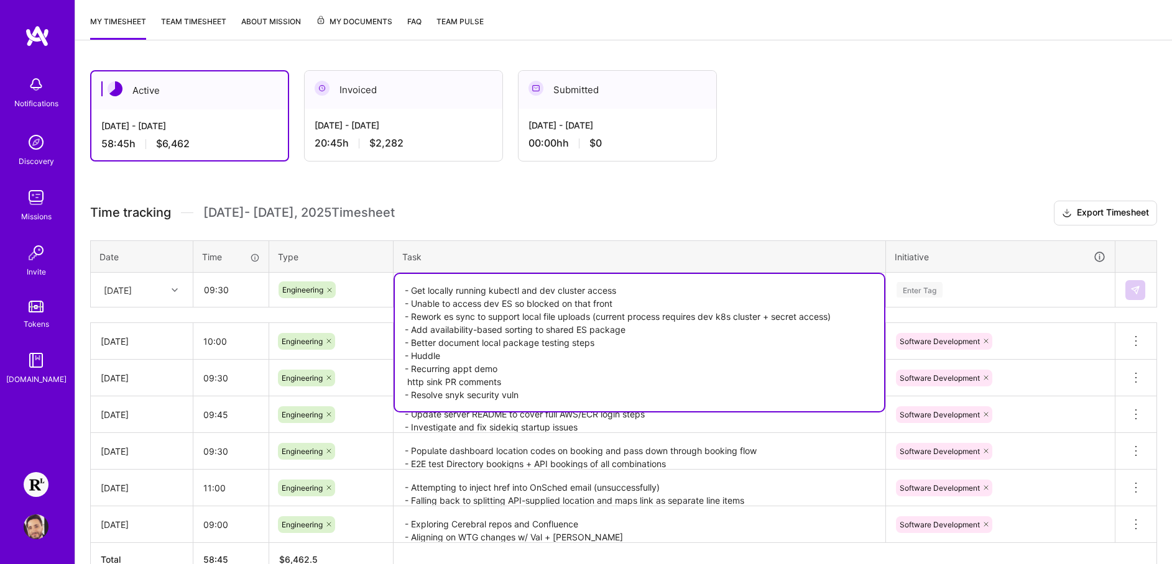
drag, startPoint x: 403, startPoint y: 377, endPoint x: 433, endPoint y: 379, distance: 29.9
click at [403, 377] on textarea "- Get locally running kubectl and dev cluster access - Unable to access dev ES …" at bounding box center [639, 342] width 489 height 137
type textarea "- Get locally running kubectl and dev cluster access - Unable to access dev ES …"
click at [998, 289] on div "Enter Tag" at bounding box center [1000, 290] width 210 height 16
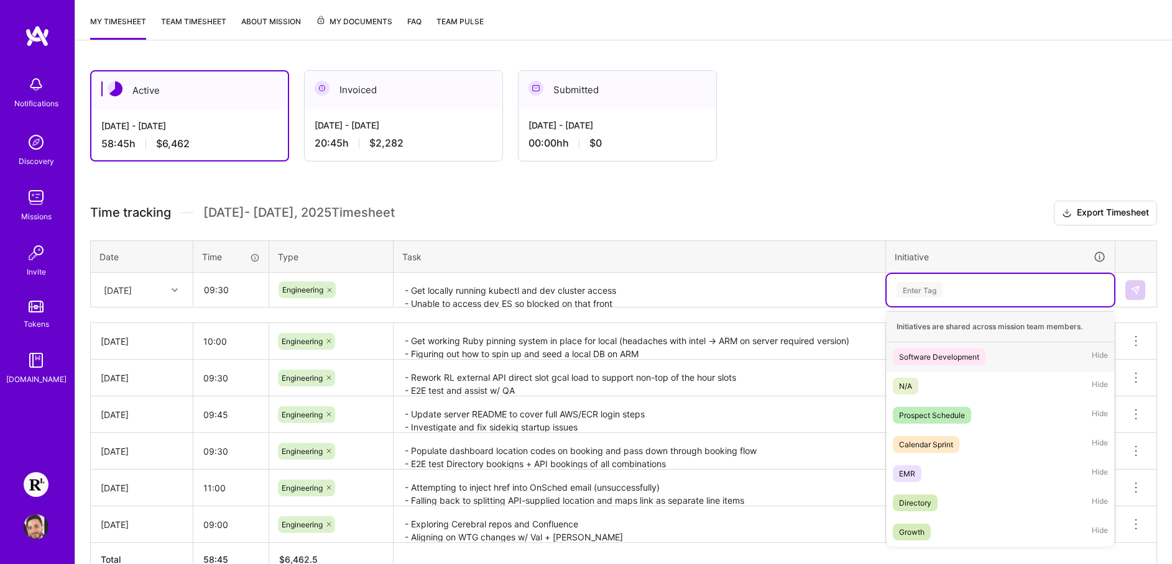
click at [962, 351] on div "Software Development" at bounding box center [939, 357] width 80 height 13
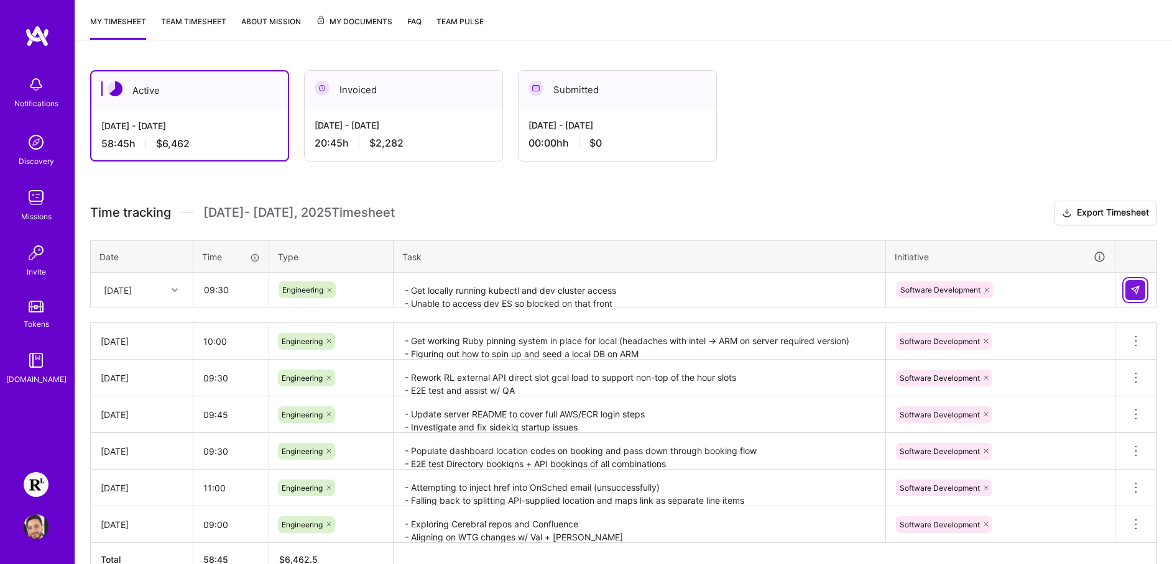
click at [1138, 292] on img at bounding box center [1135, 290] width 10 height 10
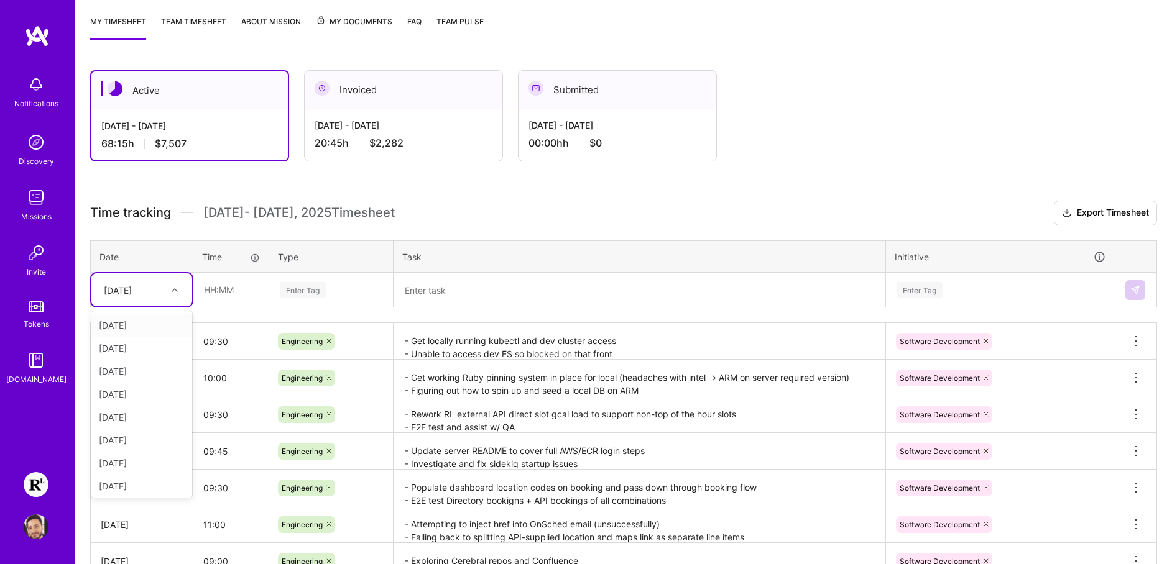
click at [162, 298] on div "[DATE]" at bounding box center [132, 290] width 69 height 21
click at [132, 427] on div "[DATE]" at bounding box center [141, 427] width 101 height 23
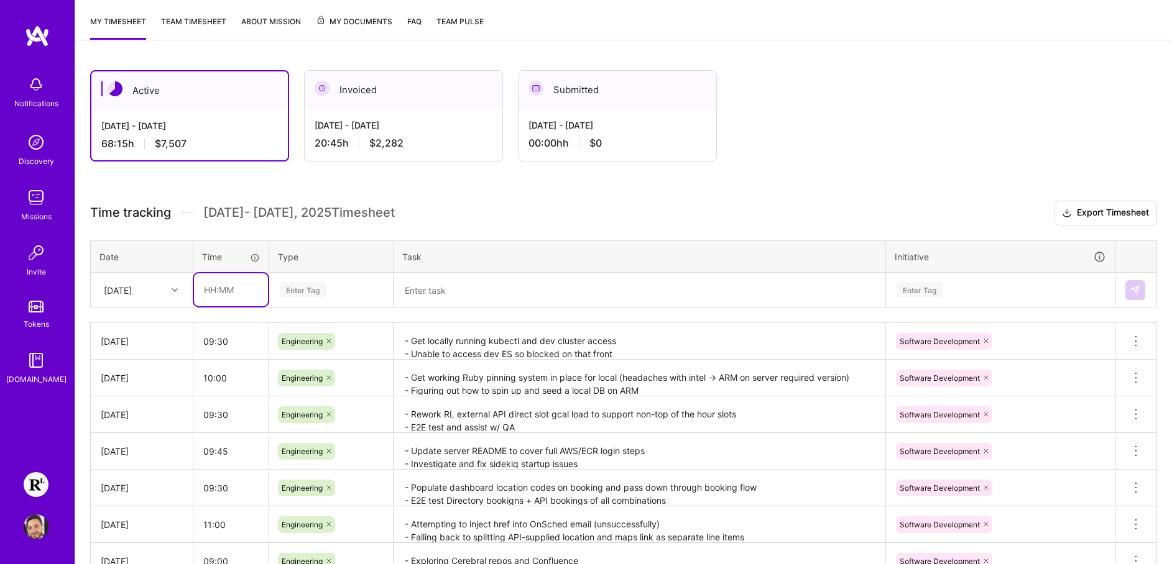
click at [224, 294] on input "text" at bounding box center [231, 290] width 74 height 33
type input "09:00"
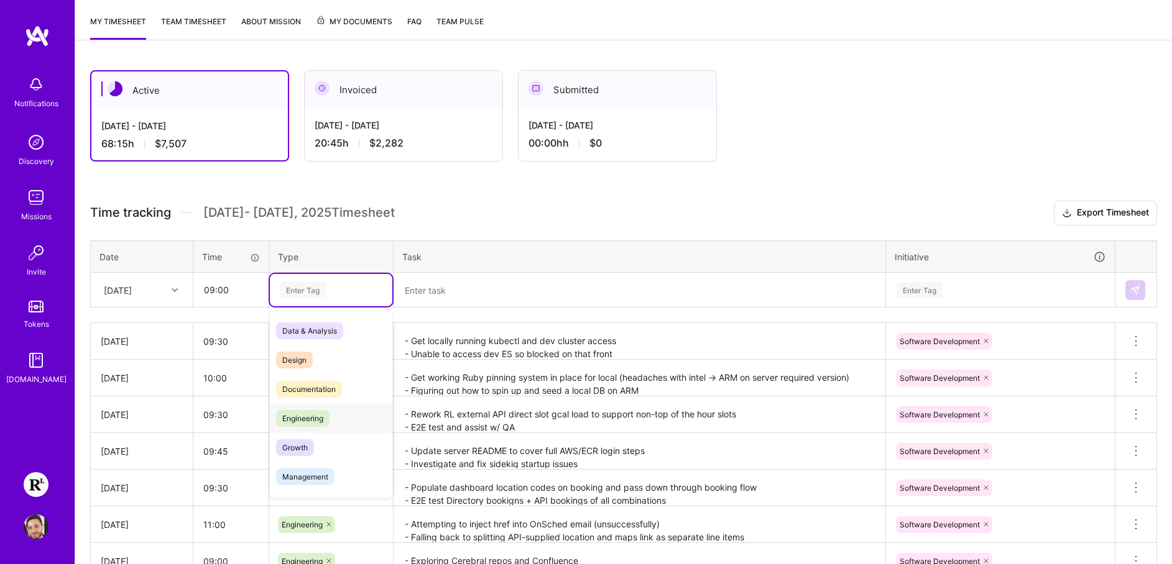
click at [316, 419] on span "Engineering" at bounding box center [302, 418] width 53 height 17
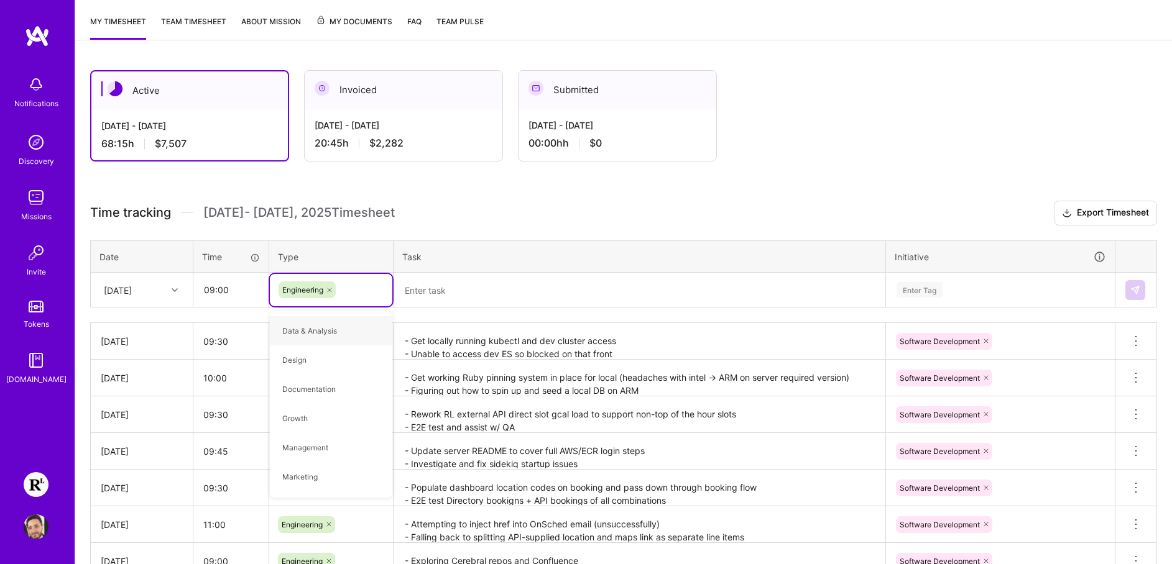
click at [553, 293] on textarea at bounding box center [639, 290] width 489 height 33
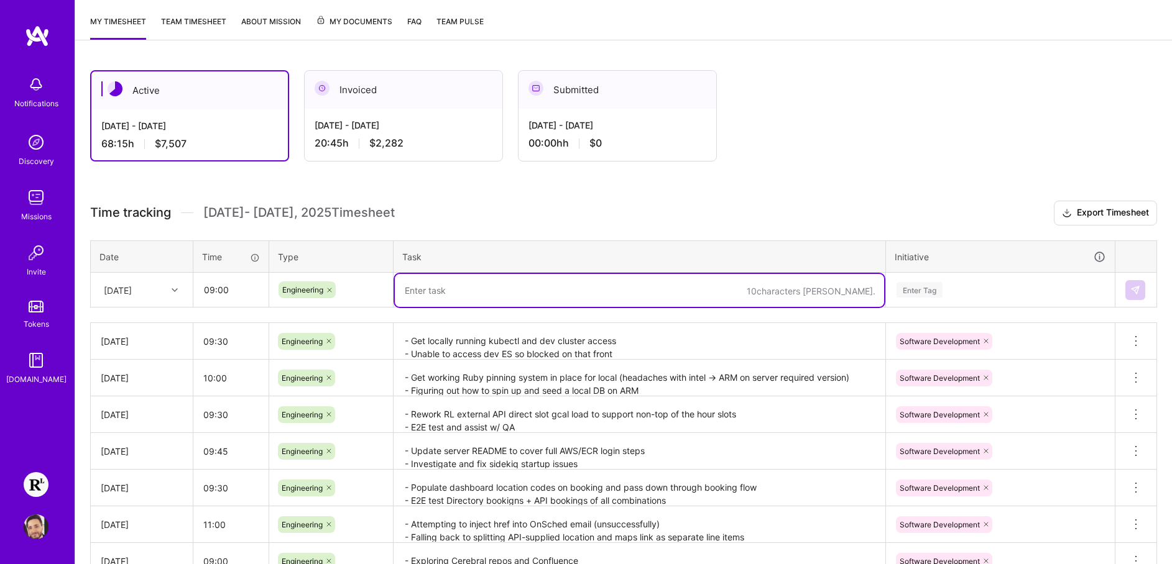
click at [553, 293] on textarea at bounding box center [639, 290] width 489 height 33
paste textarea "- Add unit tests for ES clin sorting - Rollup contract type sort to ES-only sor…"
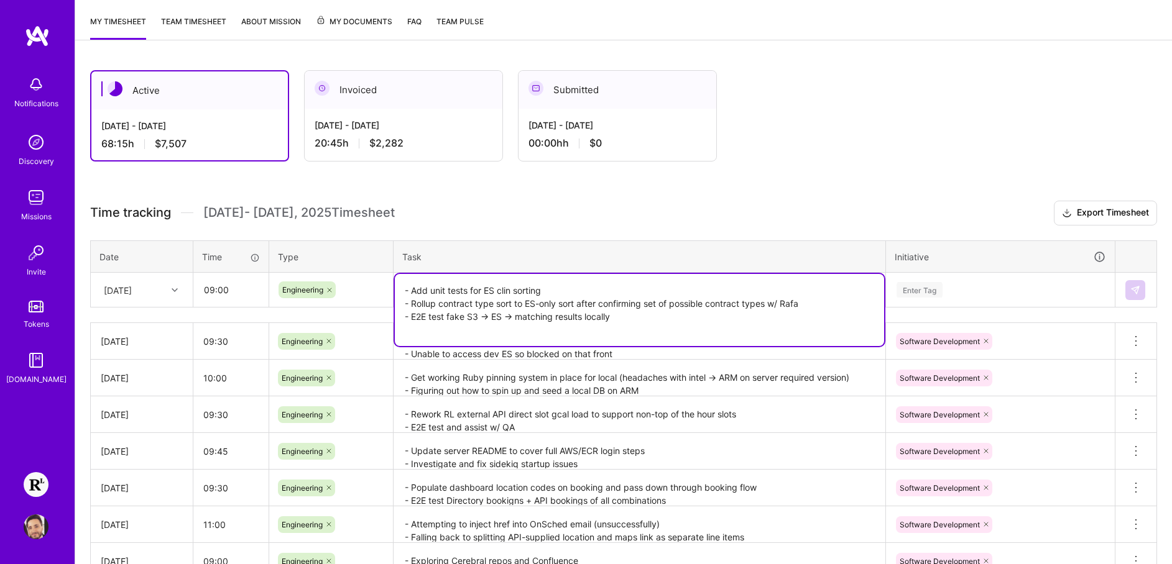
paste textarea "- Fix legacy bitnami server refs - PR to FF clin ranking rollout - Get local co…"
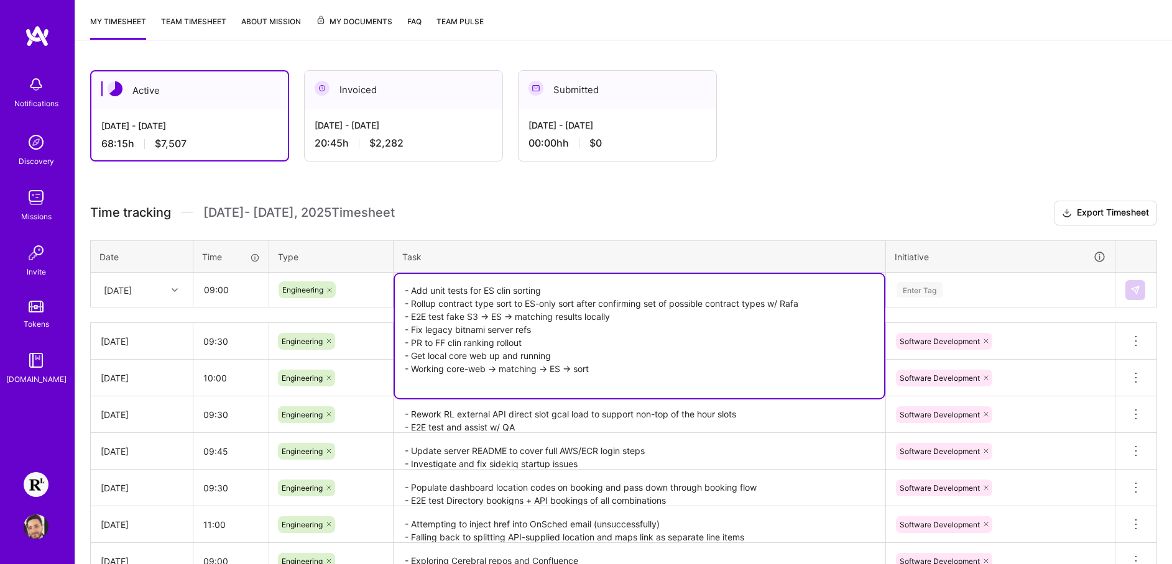
paste textarea "- Huddle + repo discussion"
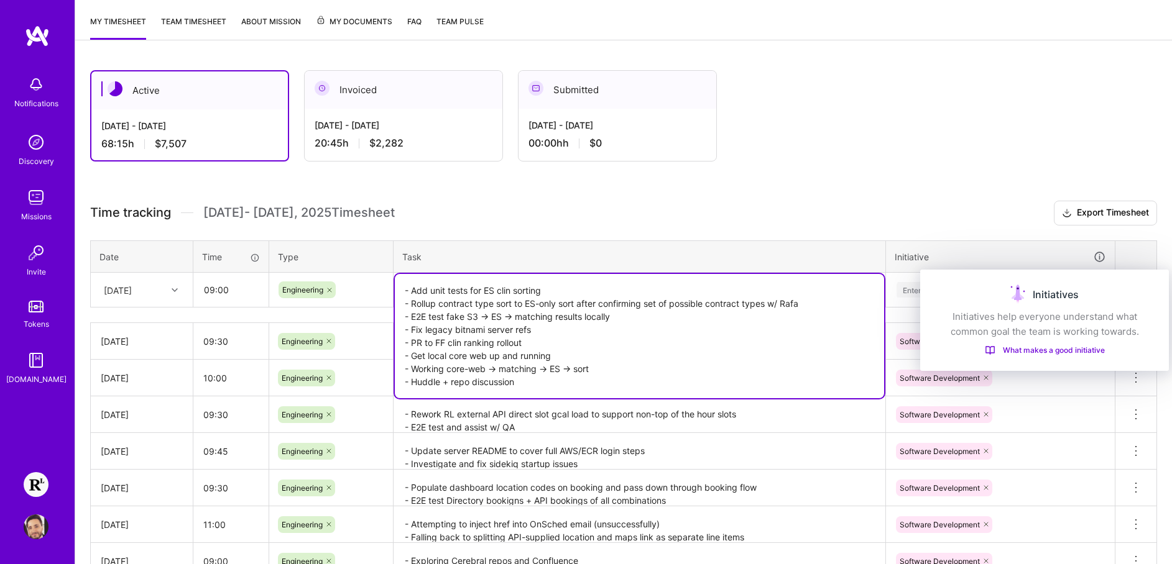
type textarea "- Add unit tests for ES clin sorting - Rollup contract type sort to ES-only sor…"
click at [1067, 281] on div "Initiatives Initiatives help everyone understand what common goal the team is w…" at bounding box center [1044, 320] width 249 height 101
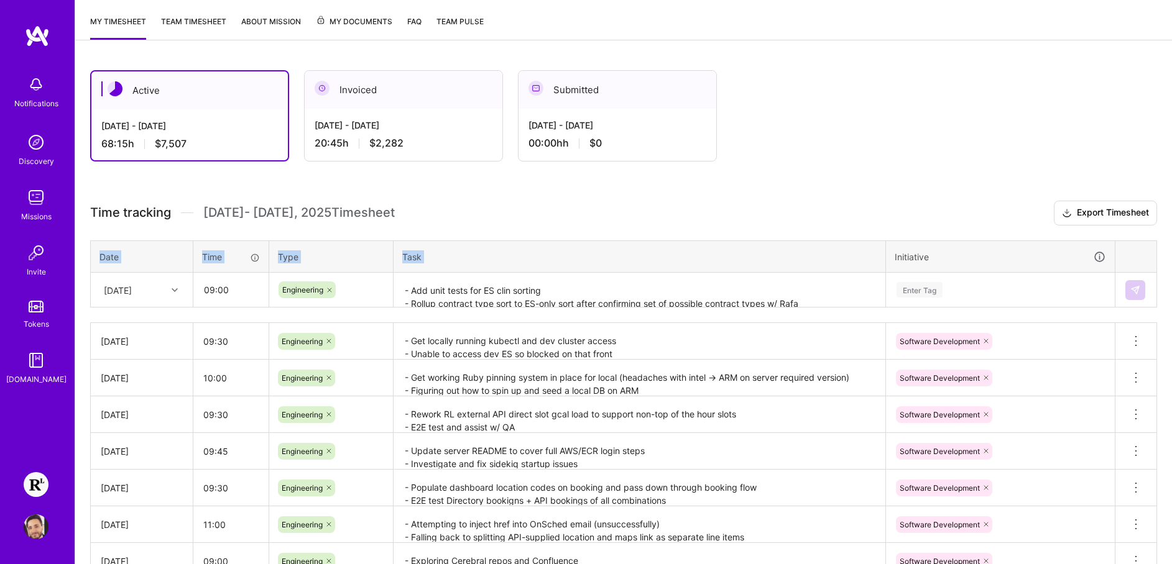
click at [939, 239] on div "Time tracking [DATE] - [DATE] Timesheet Export Timesheet Date Time Type Task In…" at bounding box center [623, 407] width 1067 height 413
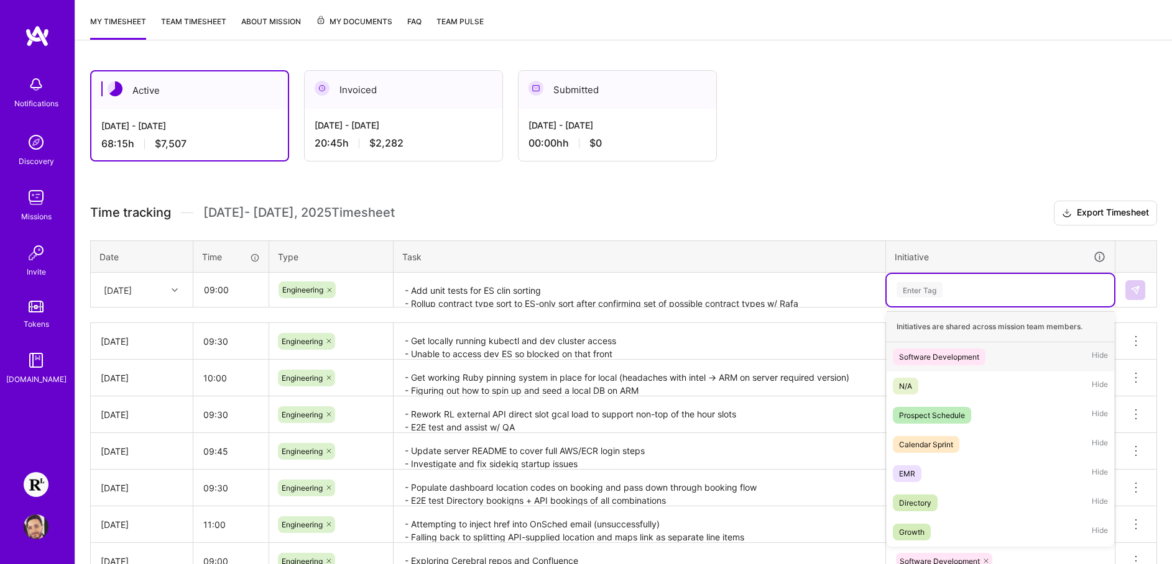
click at [944, 288] on div "Enter Tag" at bounding box center [1000, 290] width 210 height 16
click at [977, 349] on span "Software Development" at bounding box center [939, 357] width 93 height 17
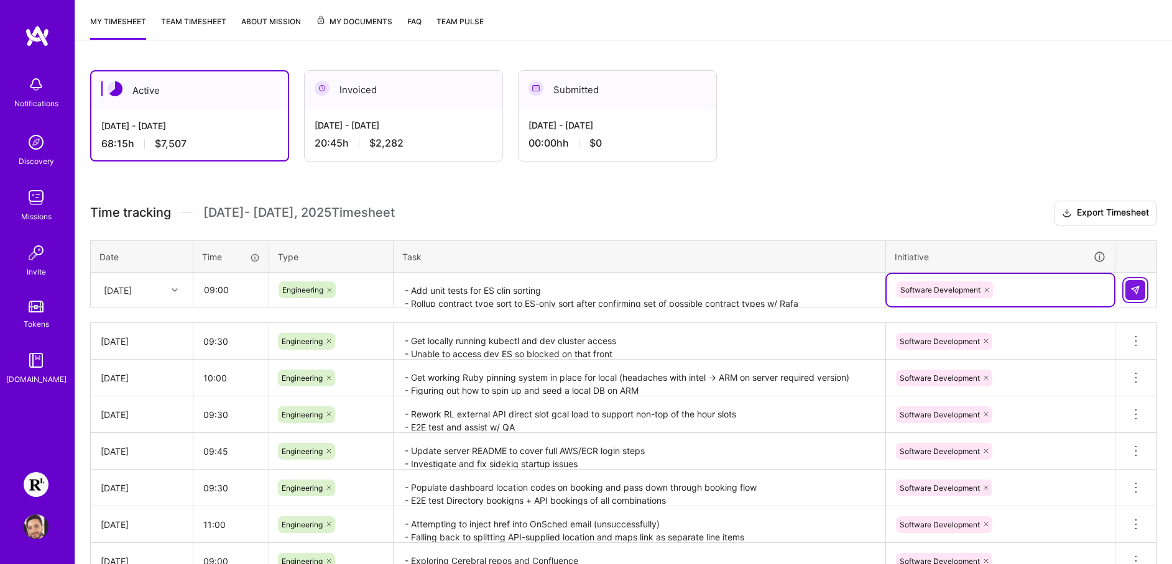
click at [1138, 287] on img at bounding box center [1135, 290] width 10 height 10
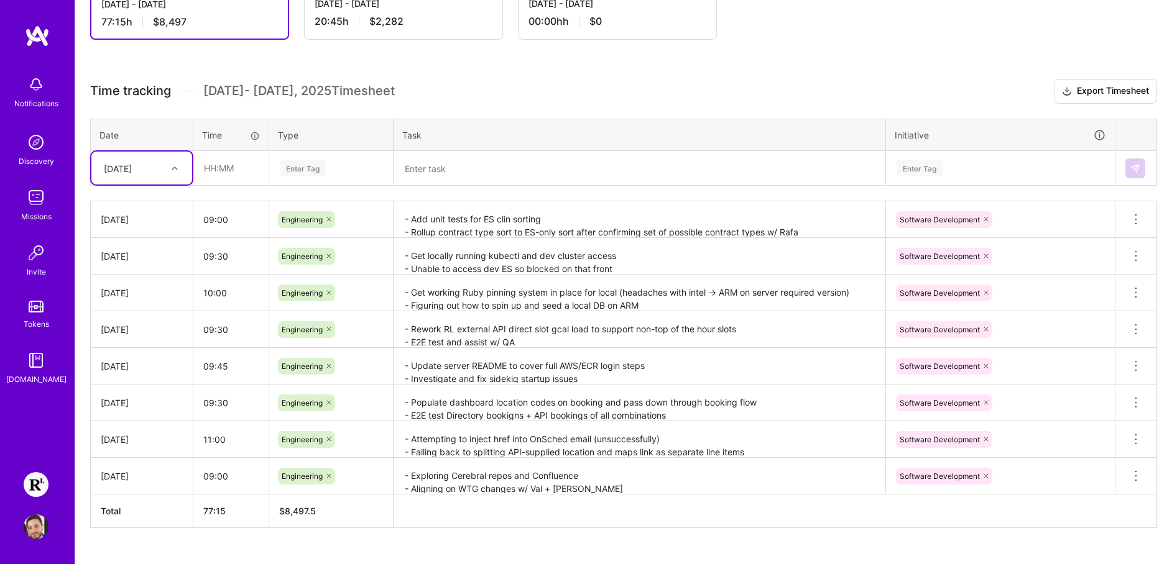
scroll to position [305, 0]
